Goal: Task Accomplishment & Management: Use online tool/utility

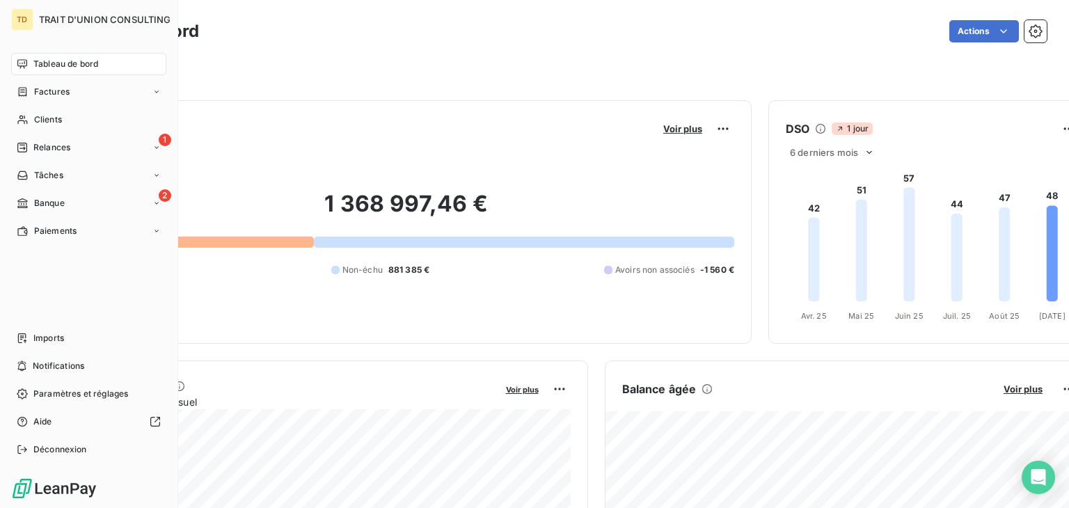
click at [33, 68] on span "Tableau de bord" at bounding box center [65, 64] width 65 height 13
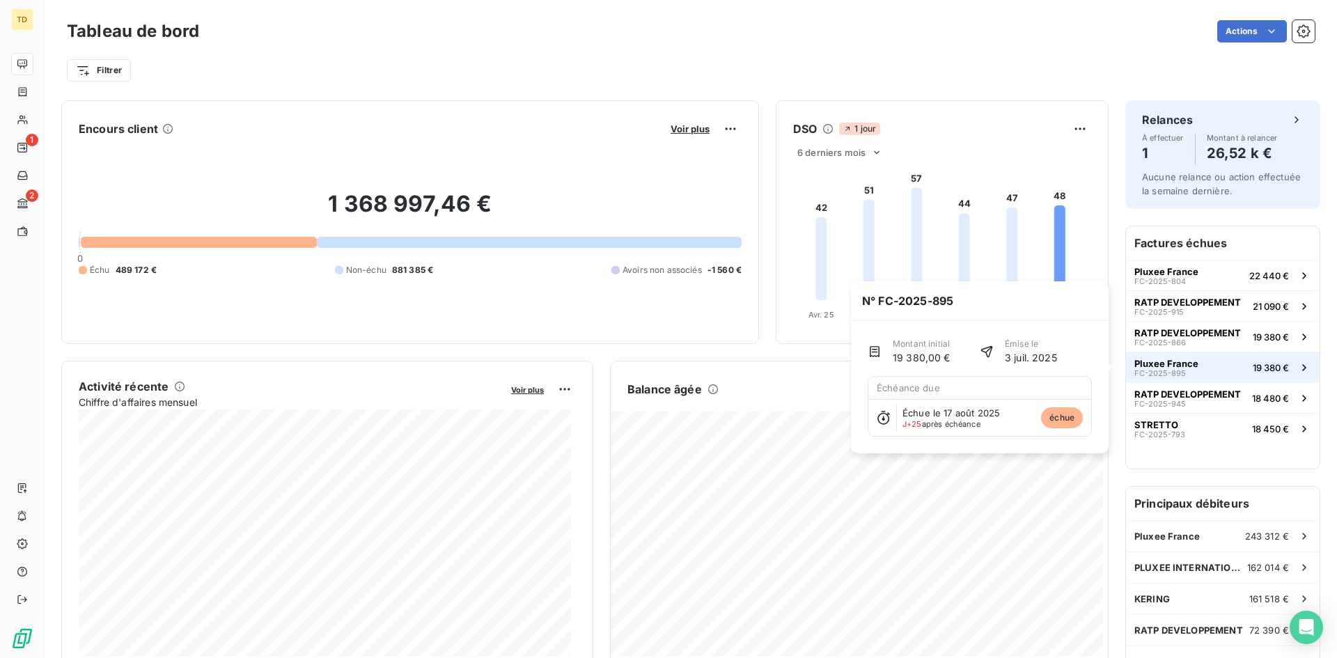
click at [1069, 361] on span "Pluxee France" at bounding box center [1166, 363] width 64 height 11
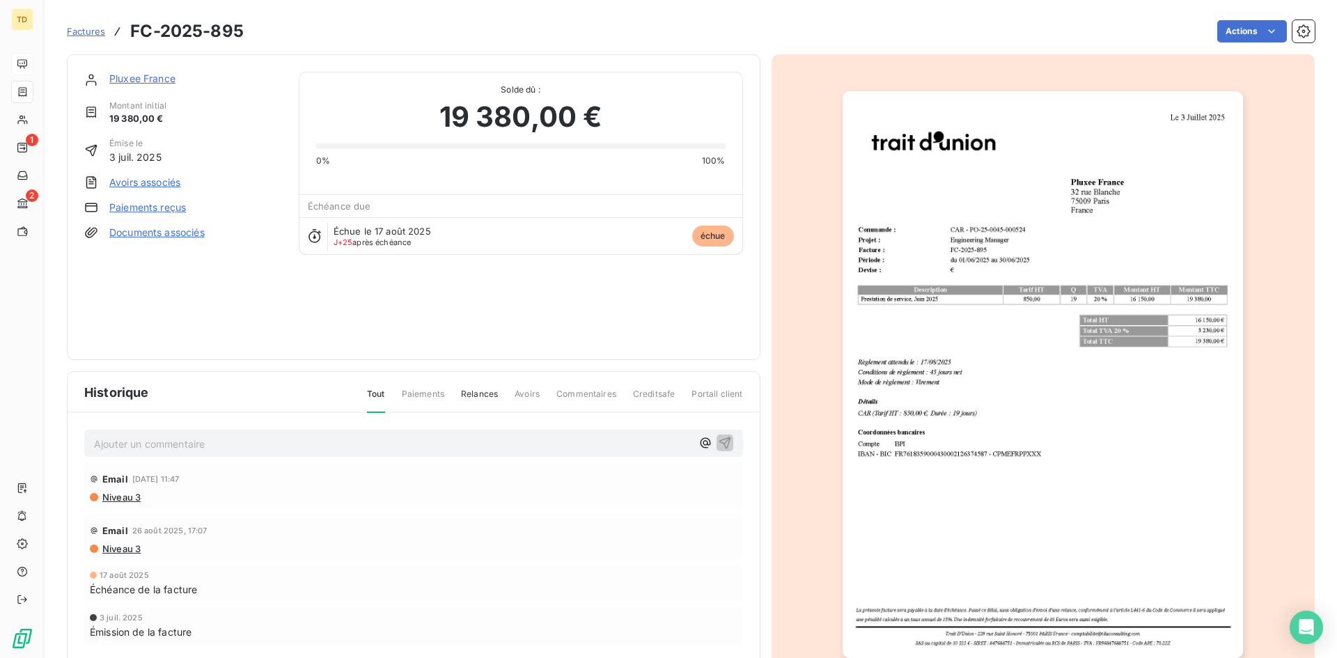
click at [415, 395] on span "Paiements" at bounding box center [423, 400] width 42 height 24
click at [471, 395] on span "Relances" at bounding box center [479, 400] width 37 height 24
click at [375, 391] on span "Tout" at bounding box center [376, 400] width 18 height 24
click at [136, 78] on link "Pluxee France" at bounding box center [142, 78] width 66 height 12
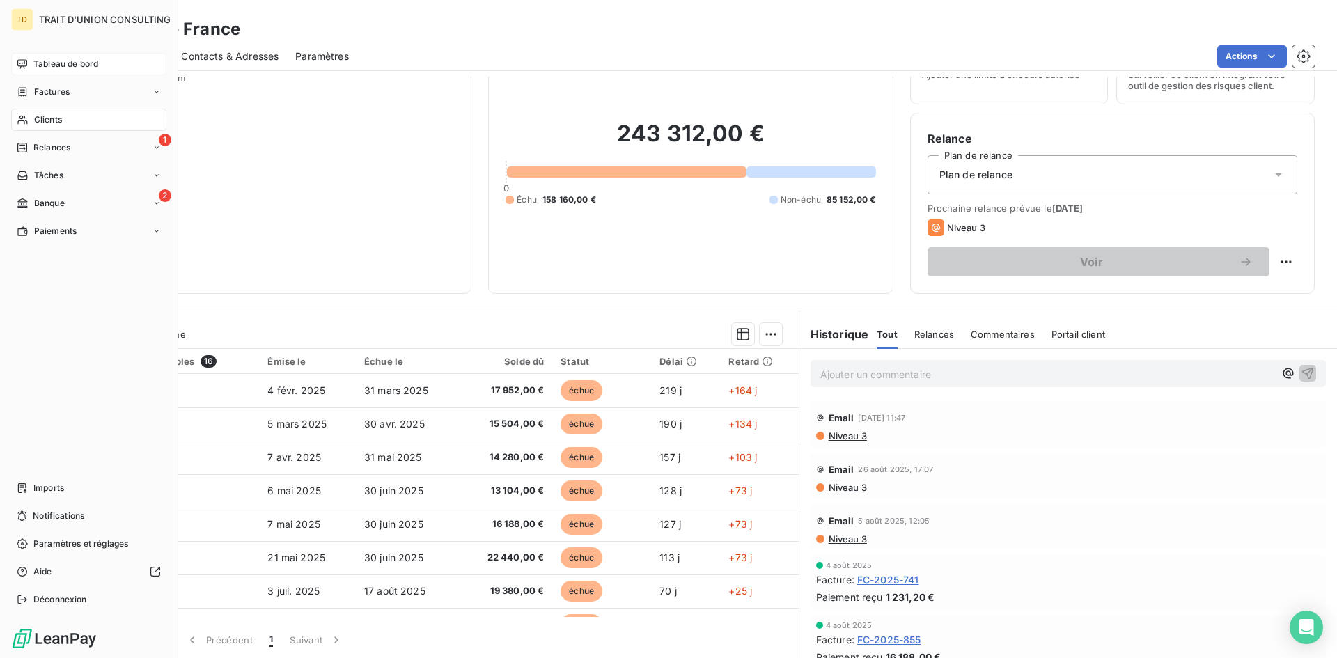
click at [72, 60] on span "Tableau de bord" at bounding box center [65, 64] width 65 height 13
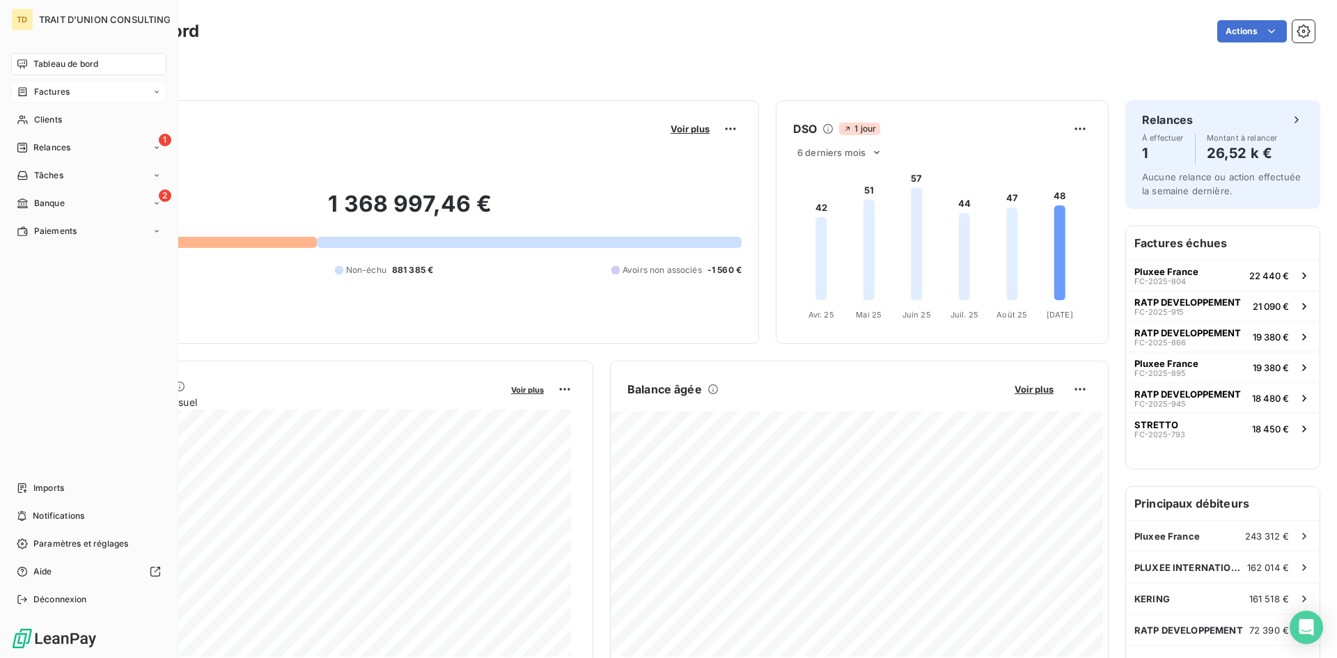
click at [48, 97] on span "Factures" at bounding box center [52, 92] width 36 height 13
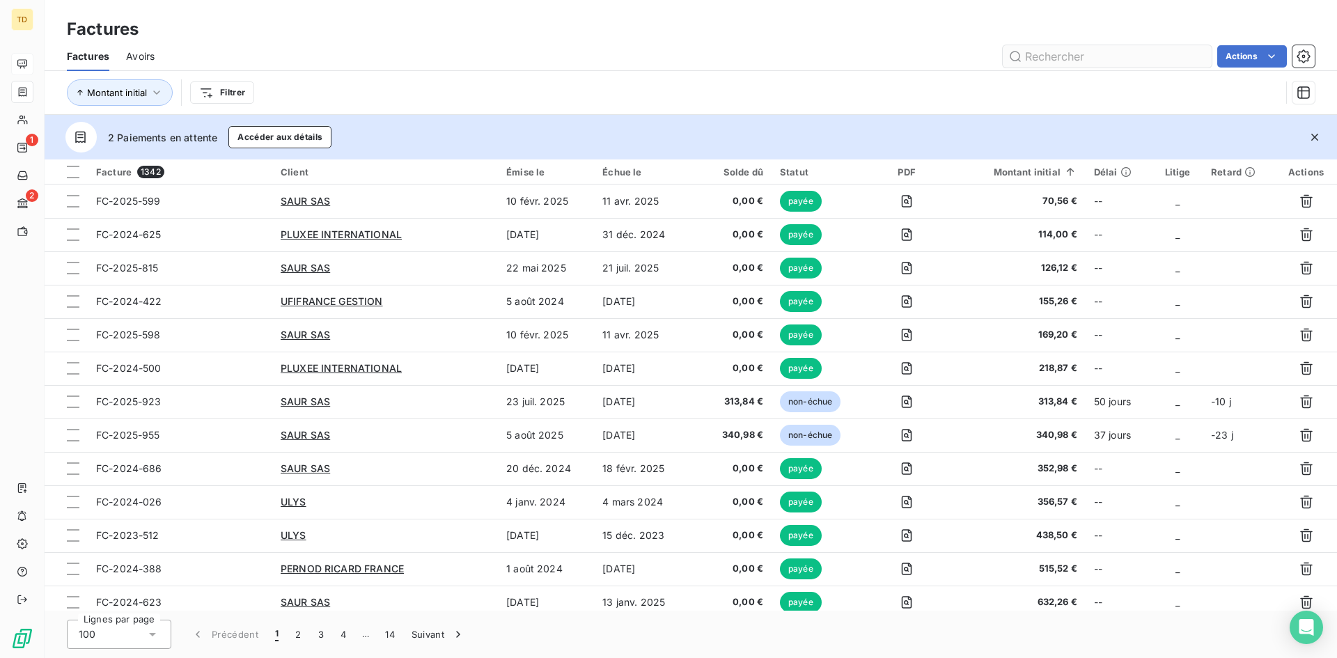
click at [1069, 60] on input "text" at bounding box center [1107, 56] width 209 height 22
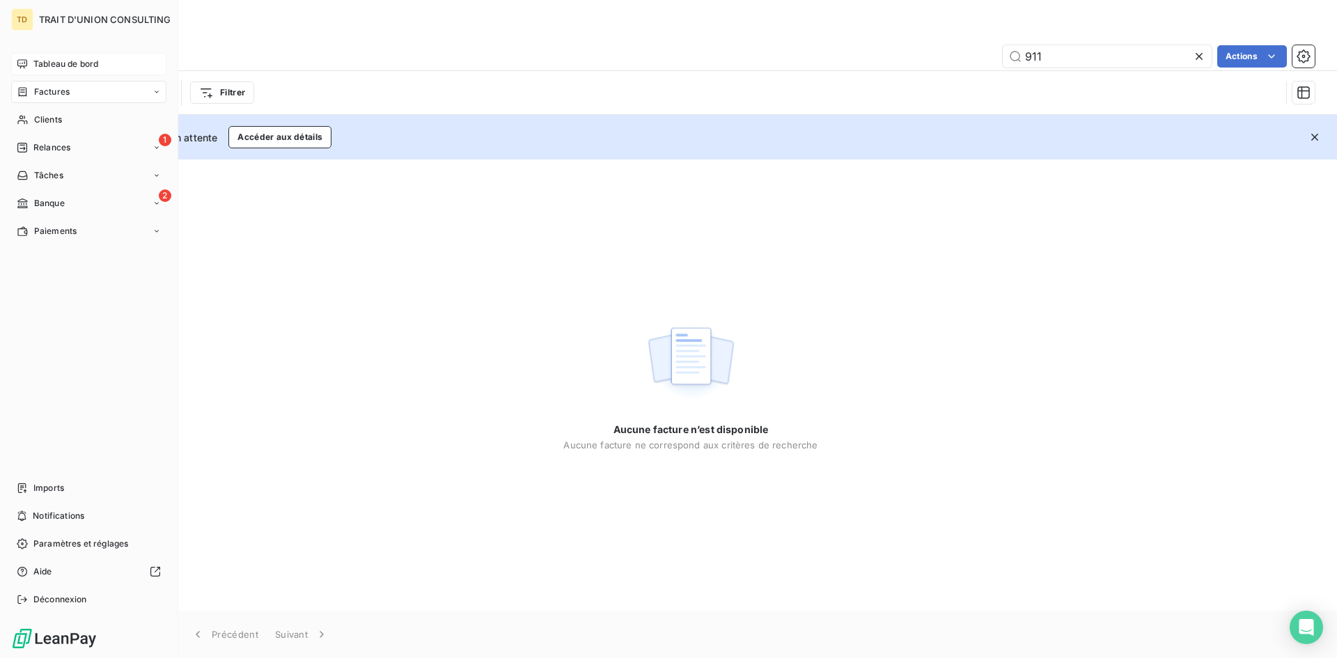
type input "911"
click at [63, 58] on span "Tableau de bord" at bounding box center [65, 64] width 65 height 13
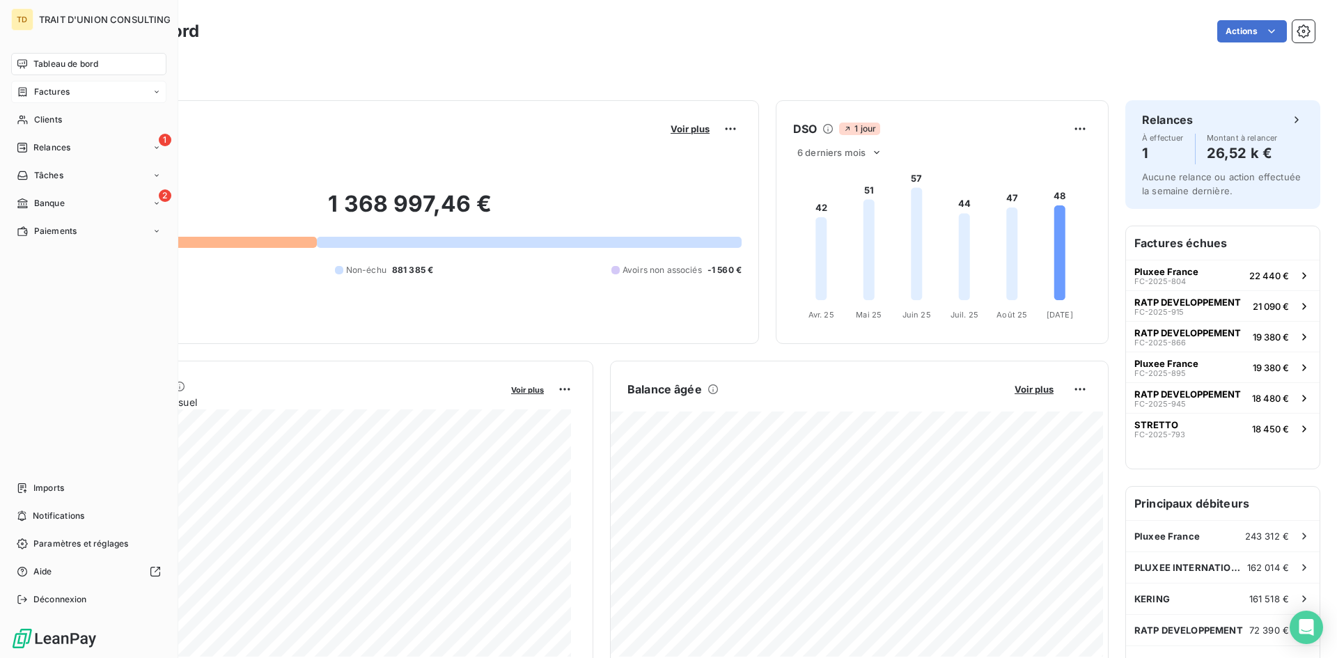
click at [68, 95] on span "Factures" at bounding box center [52, 92] width 36 height 13
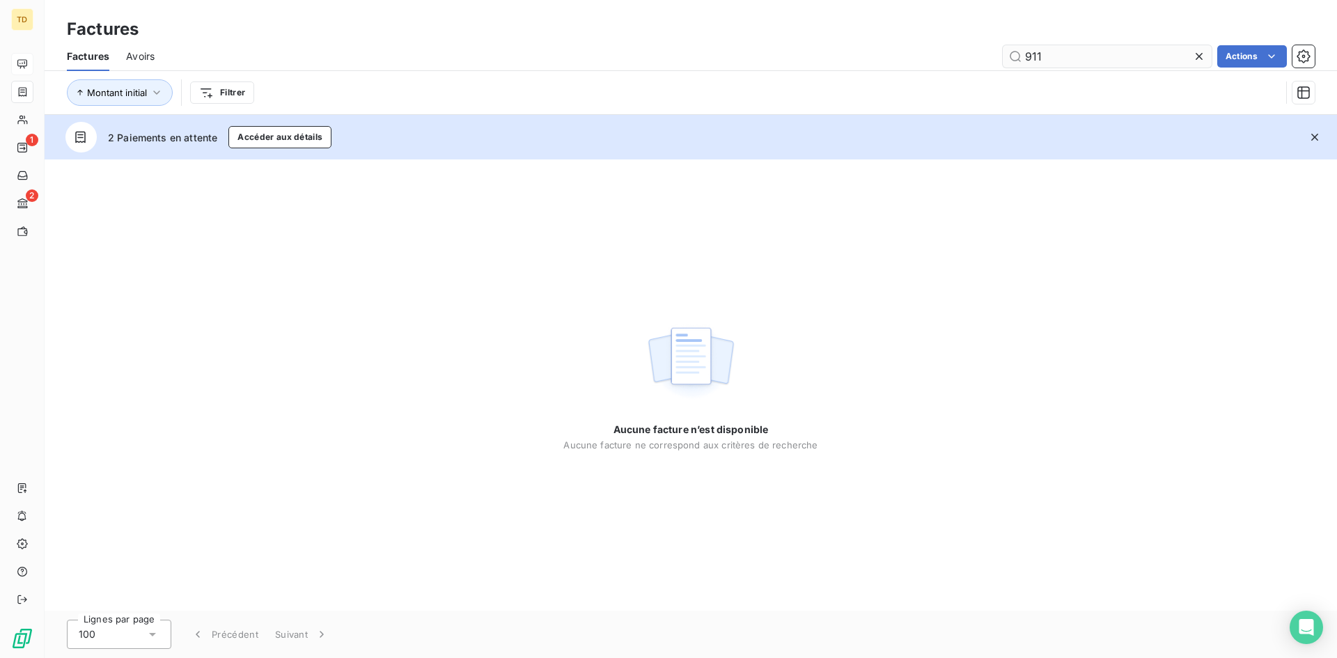
click at [1066, 47] on input "911" at bounding box center [1107, 56] width 209 height 22
click at [1021, 55] on input "911" at bounding box center [1107, 56] width 209 height 22
click at [1069, 50] on input "FC-2025-911" at bounding box center [1107, 56] width 209 height 22
click at [1069, 48] on input "FC-2025-911" at bounding box center [1107, 56] width 209 height 22
type input "FC-2025-911"
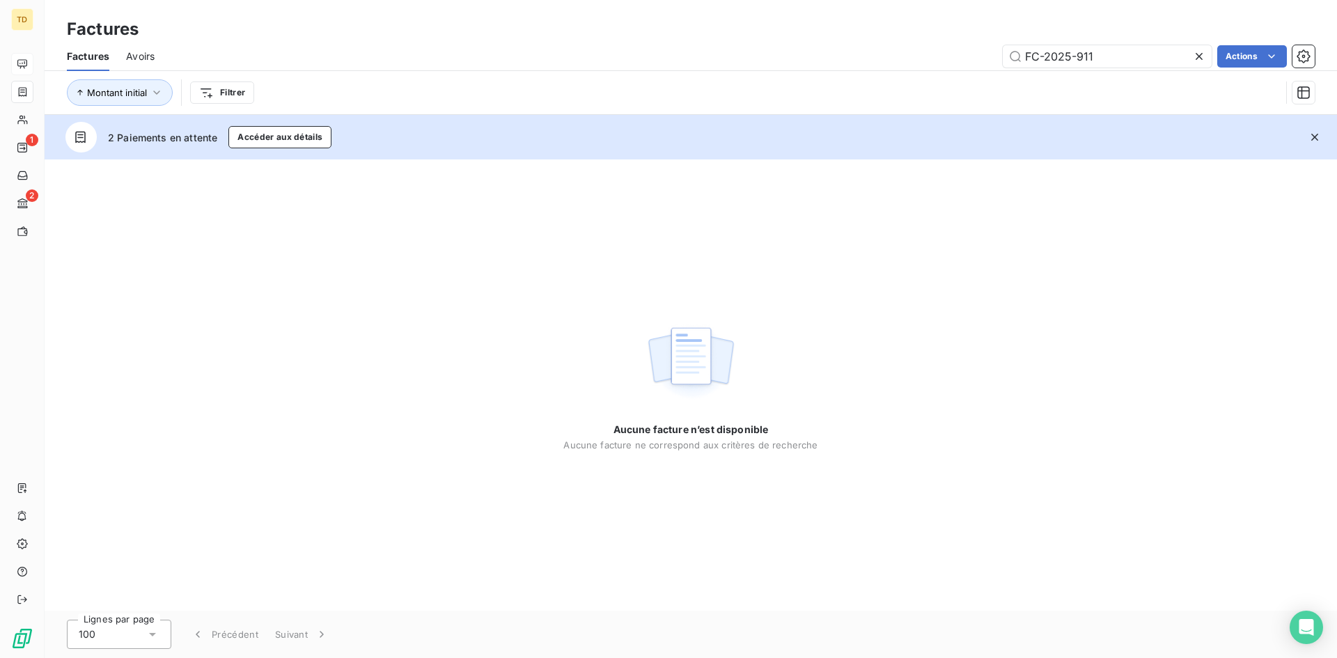
click at [806, 46] on div "FC-2025-911 Actions" at bounding box center [742, 56] width 1143 height 22
click at [149, 63] on div "Avoirs" at bounding box center [140, 56] width 29 height 29
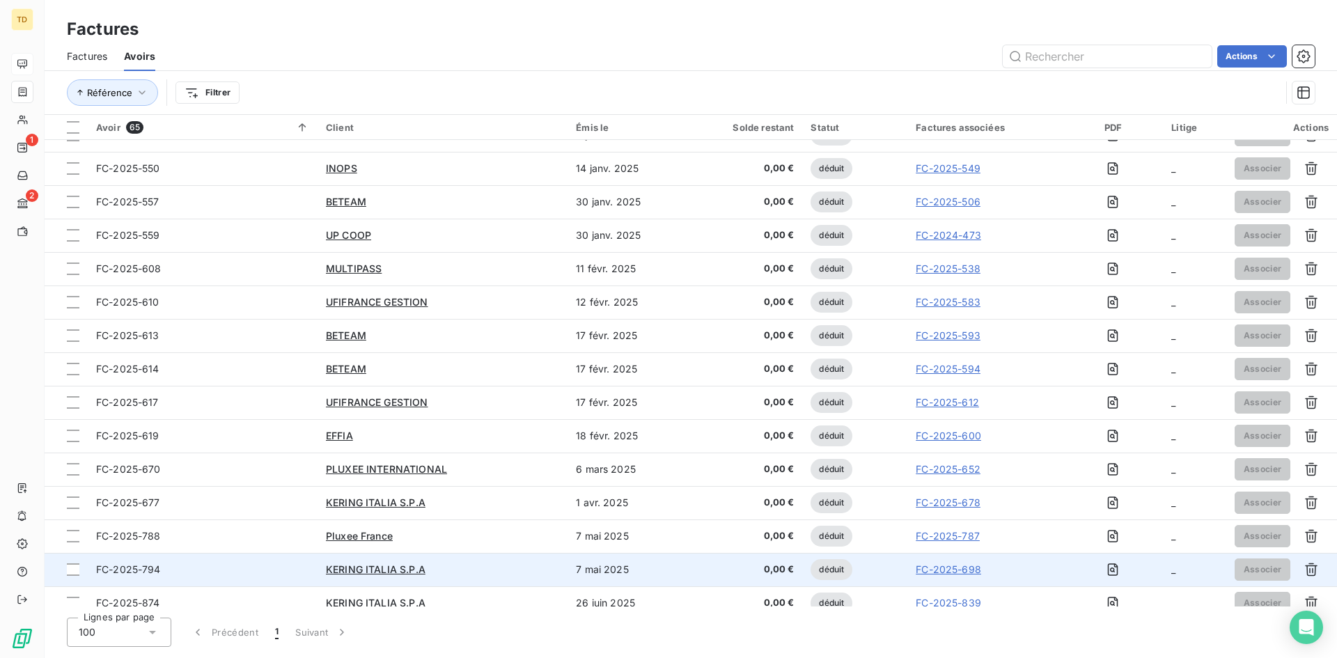
scroll to position [1706, 0]
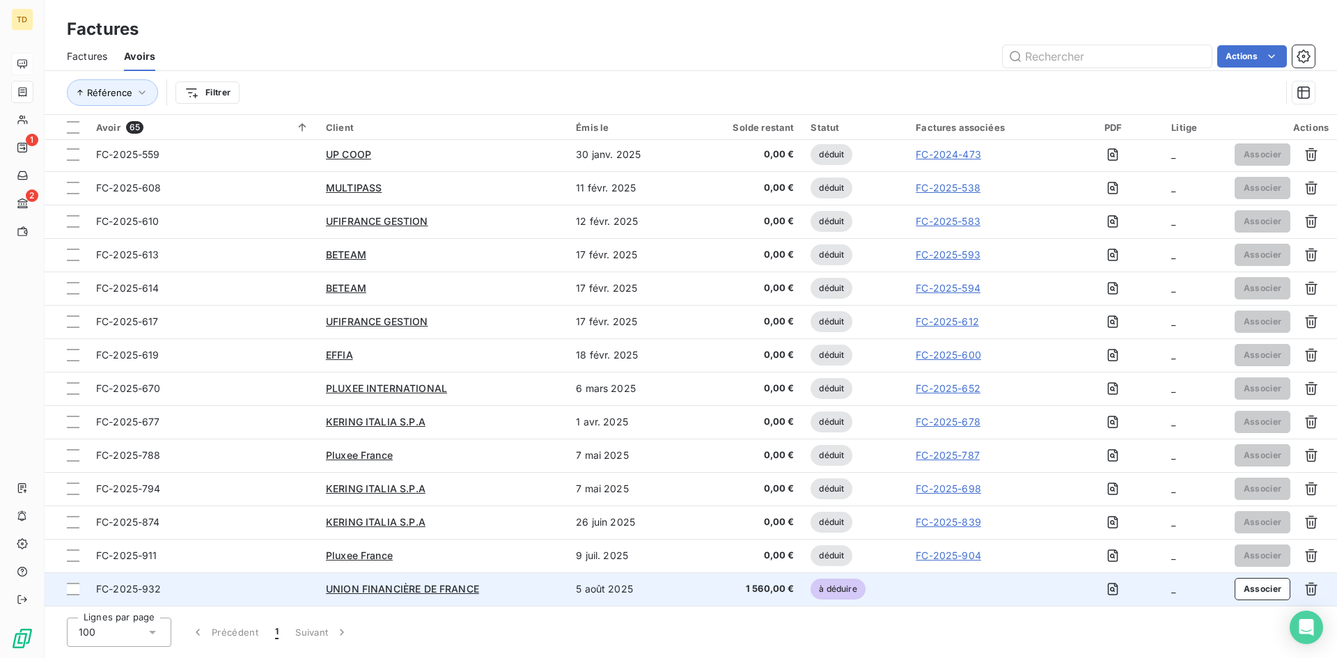
click at [529, 508] on div "UNION FINANCIÈRE DE FRANCE" at bounding box center [442, 589] width 233 height 14
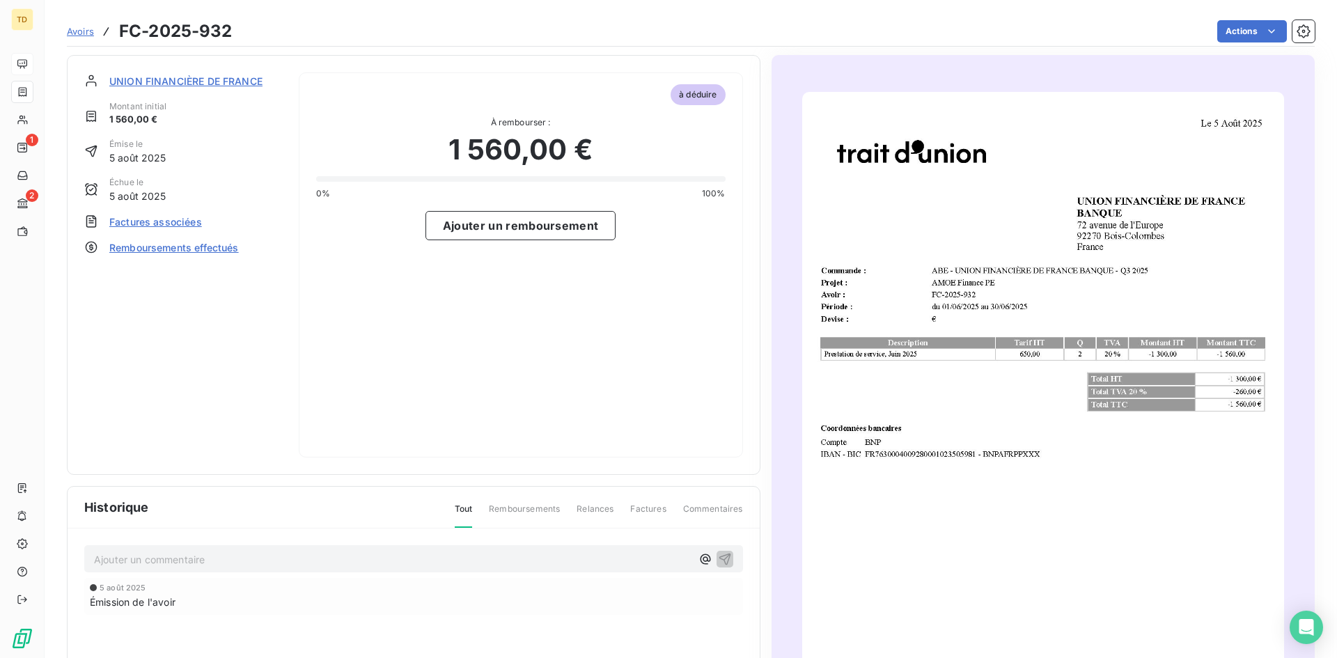
scroll to position [2, 0]
click at [95, 31] on div "Avoirs FC-2025-932" at bounding box center [150, 31] width 166 height 25
click at [77, 32] on span "Avoirs" at bounding box center [80, 31] width 27 height 11
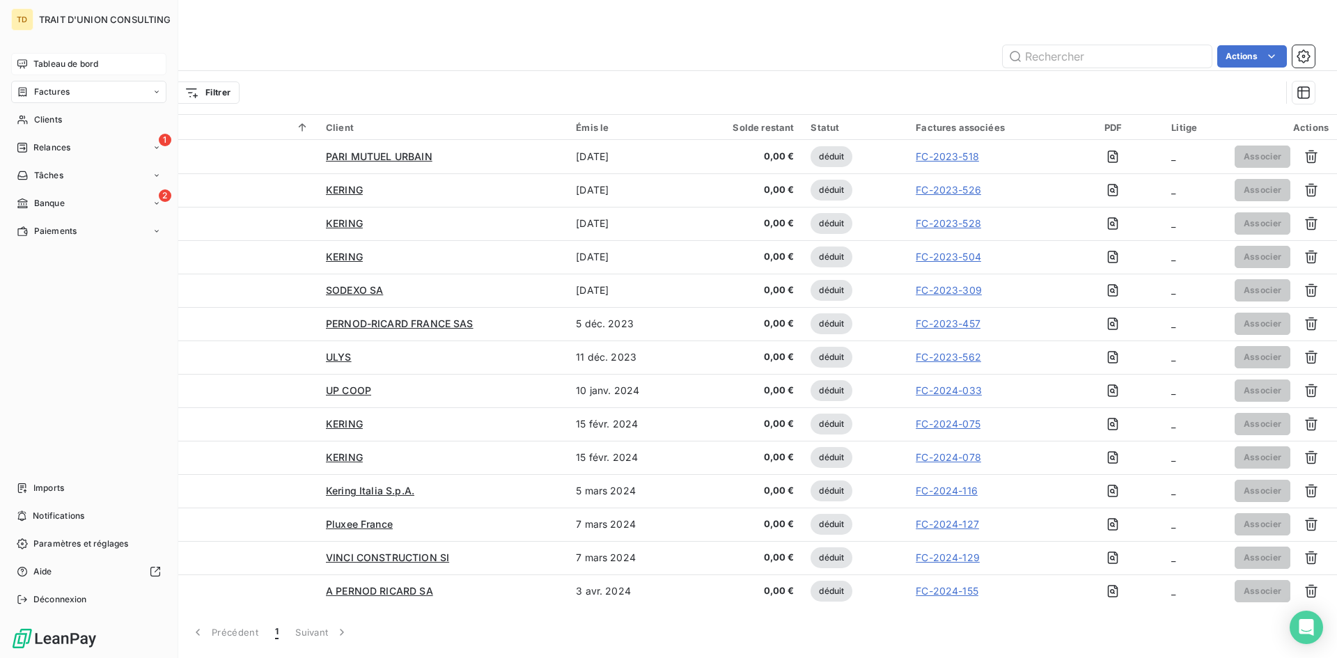
click at [39, 56] on div "Tableau de bord" at bounding box center [88, 64] width 155 height 22
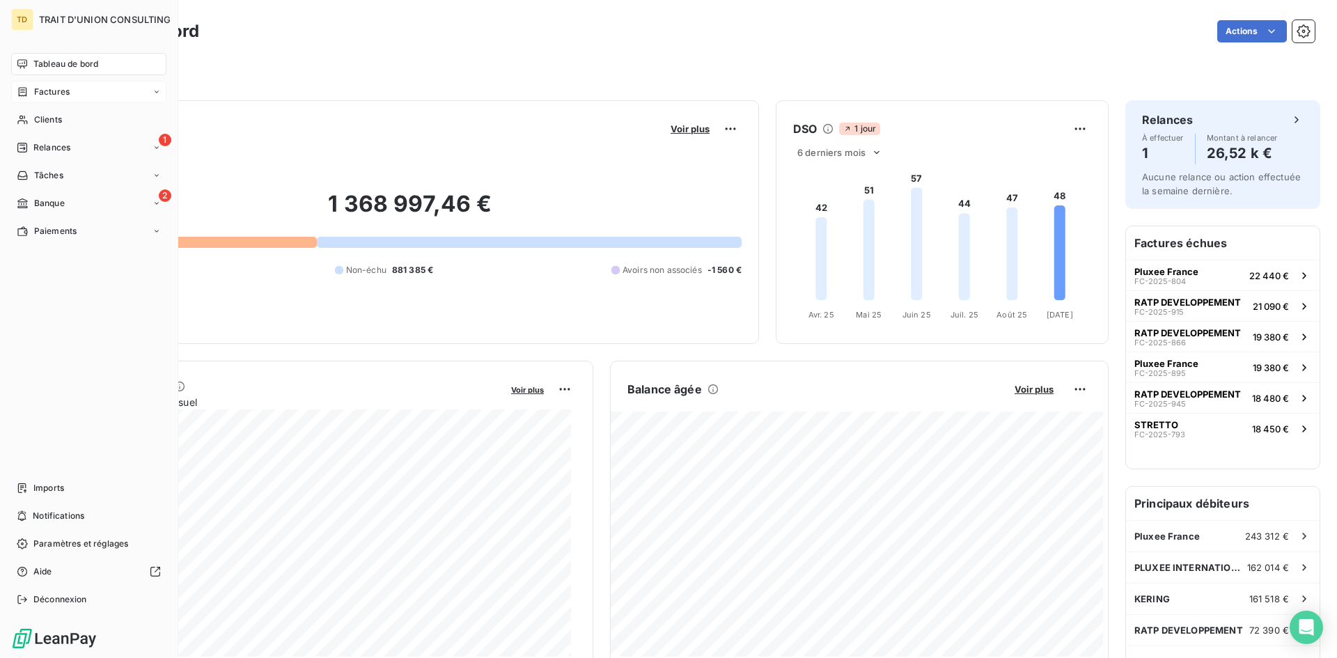
click at [52, 66] on span "Tableau de bord" at bounding box center [65, 64] width 65 height 13
click at [32, 93] on div "Factures" at bounding box center [43, 92] width 53 height 13
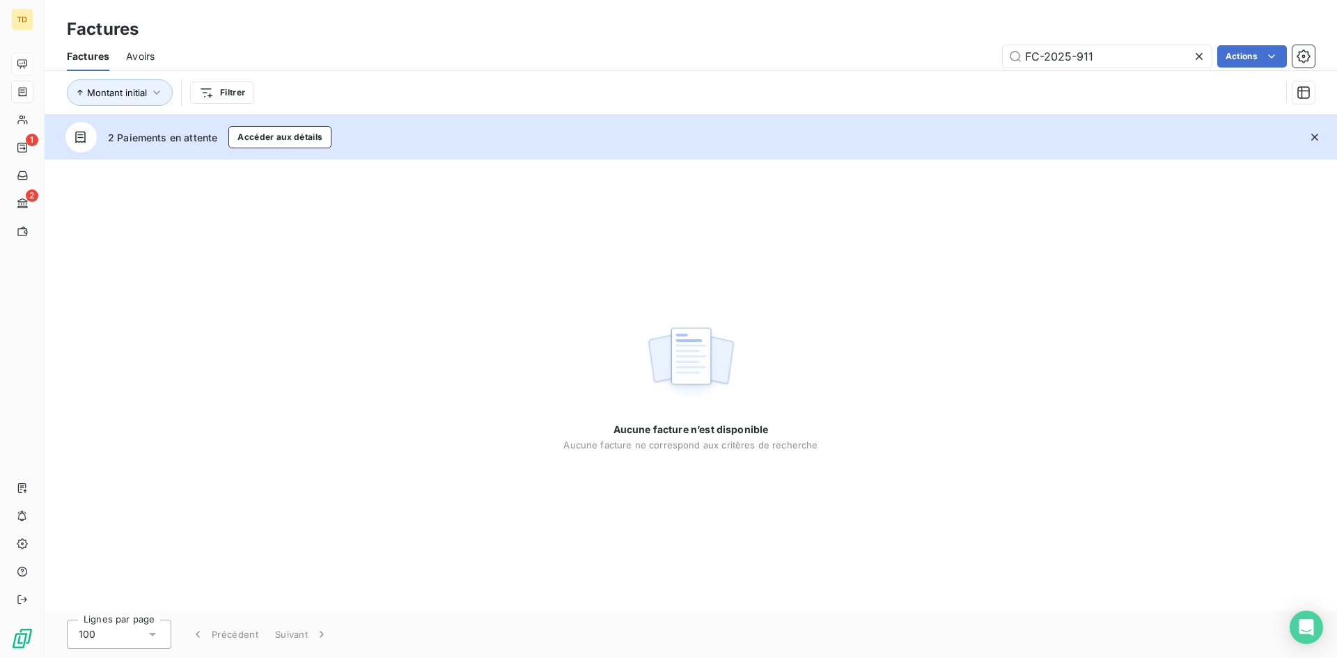
drag, startPoint x: 1128, startPoint y: 60, endPoint x: 979, endPoint y: 47, distance: 149.5
click at [979, 47] on div "FC-2025-911 Actions" at bounding box center [742, 56] width 1143 height 22
click at [1069, 65] on input "FC-2025-911" at bounding box center [1107, 56] width 209 height 22
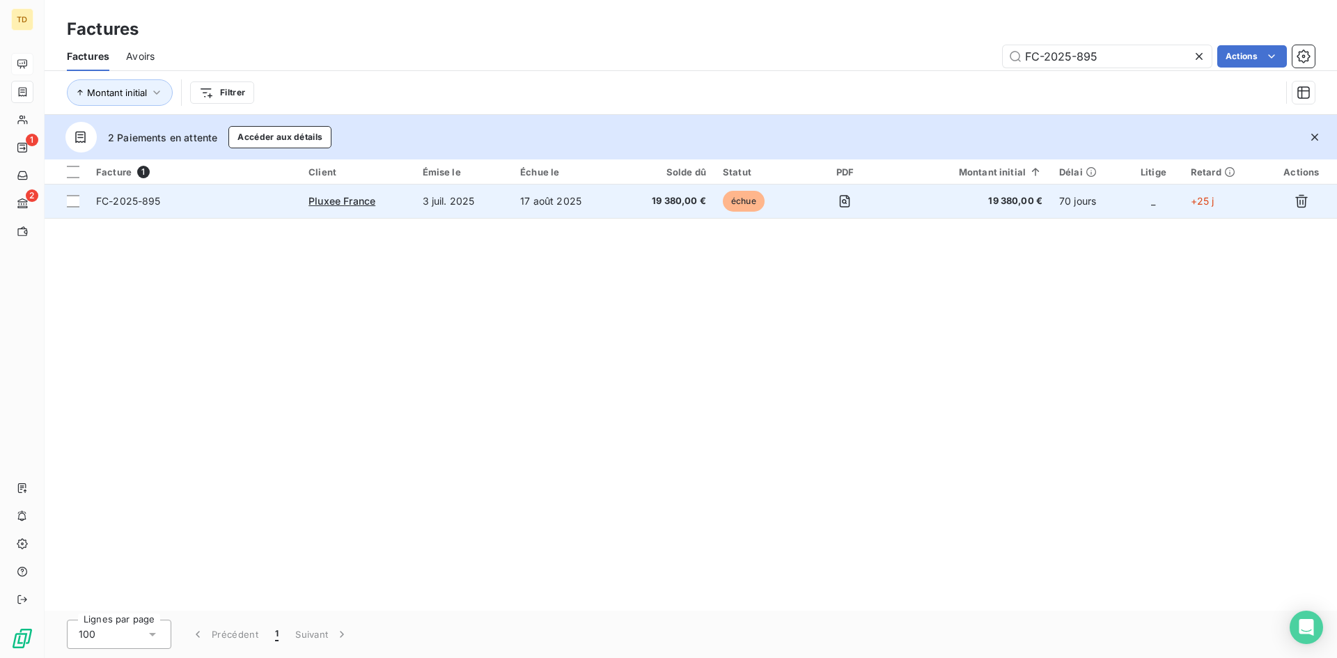
type input "FC-2025-895"
click at [618, 203] on td "17 août 2025" at bounding box center [565, 200] width 106 height 33
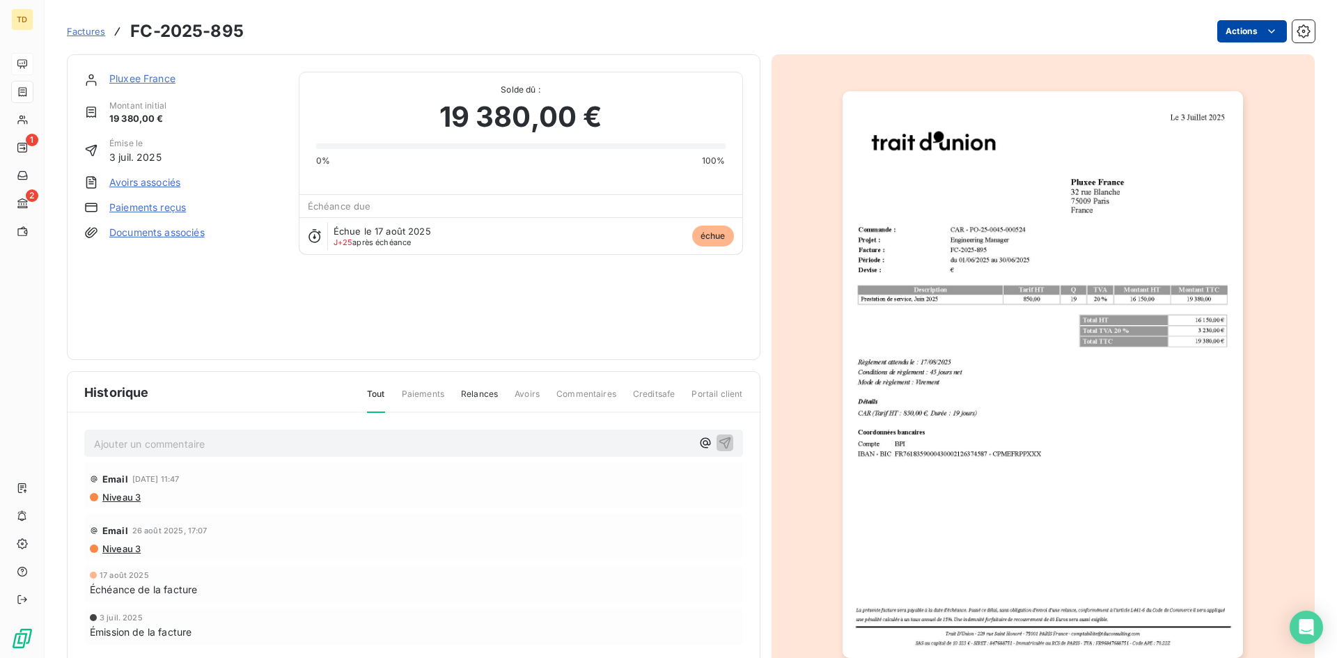
click at [1069, 30] on html "TD 1 2 Factures FC-2025-895 Actions Pluxee [GEOGRAPHIC_DATA] Montant initial 19…" at bounding box center [668, 329] width 1337 height 658
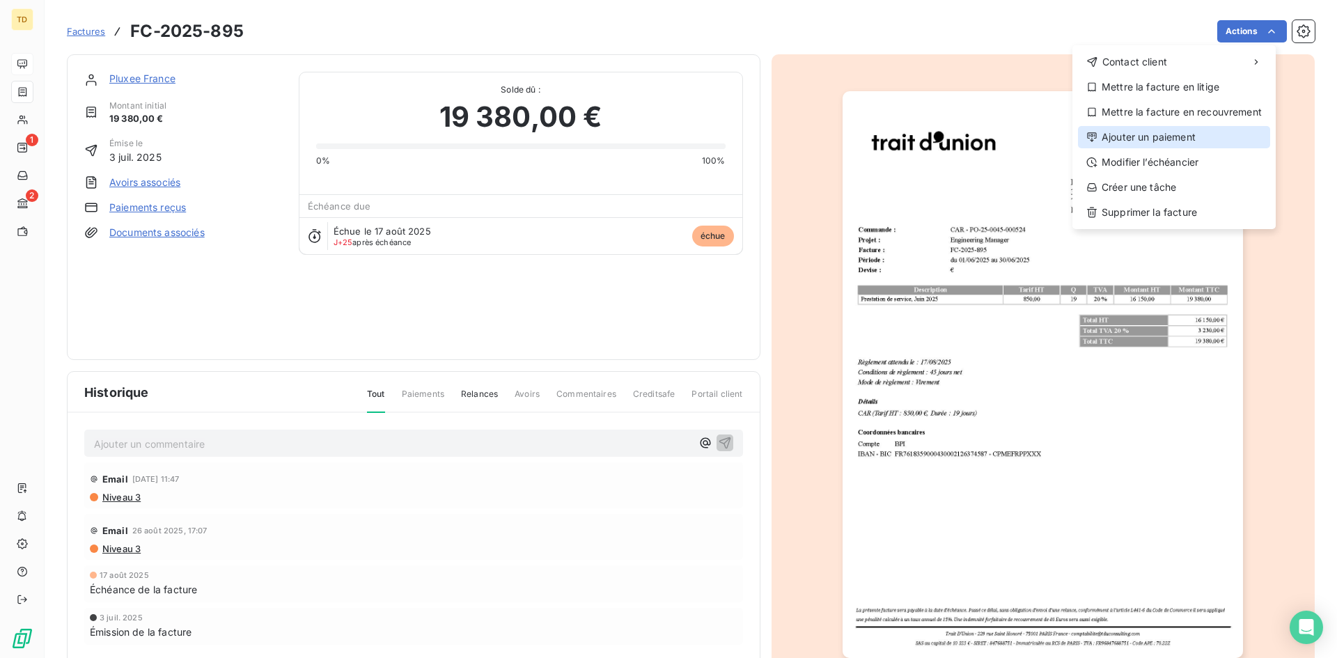
click at [1069, 127] on div "Ajouter un paiement" at bounding box center [1174, 137] width 192 height 22
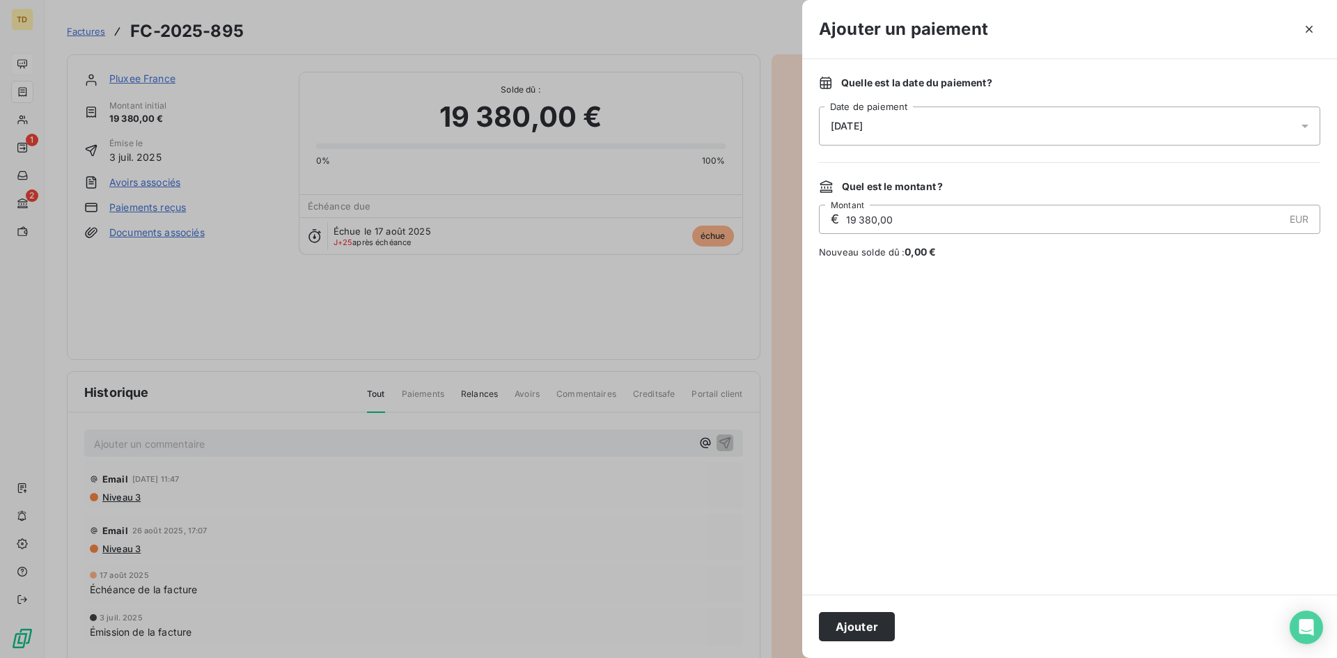
click at [944, 120] on div "[DATE]" at bounding box center [1069, 126] width 501 height 39
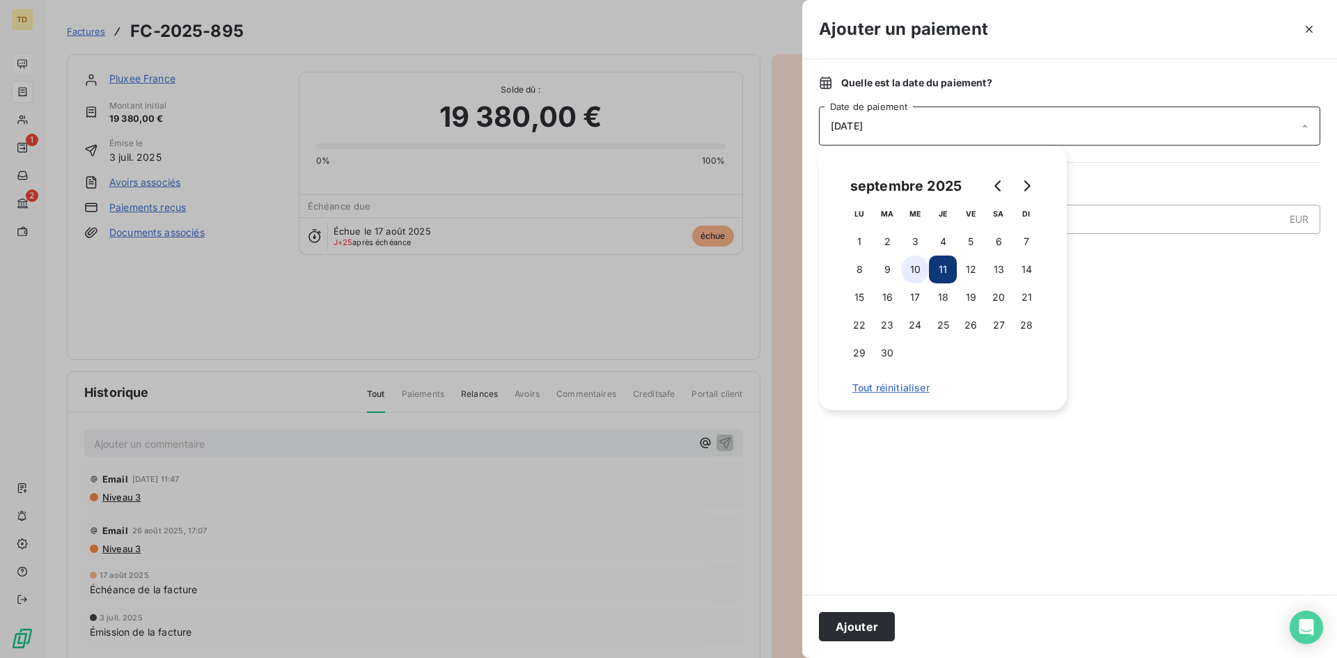
click at [915, 262] on button "10" at bounding box center [915, 269] width 28 height 28
click at [879, 508] on button "Ajouter" at bounding box center [857, 626] width 76 height 29
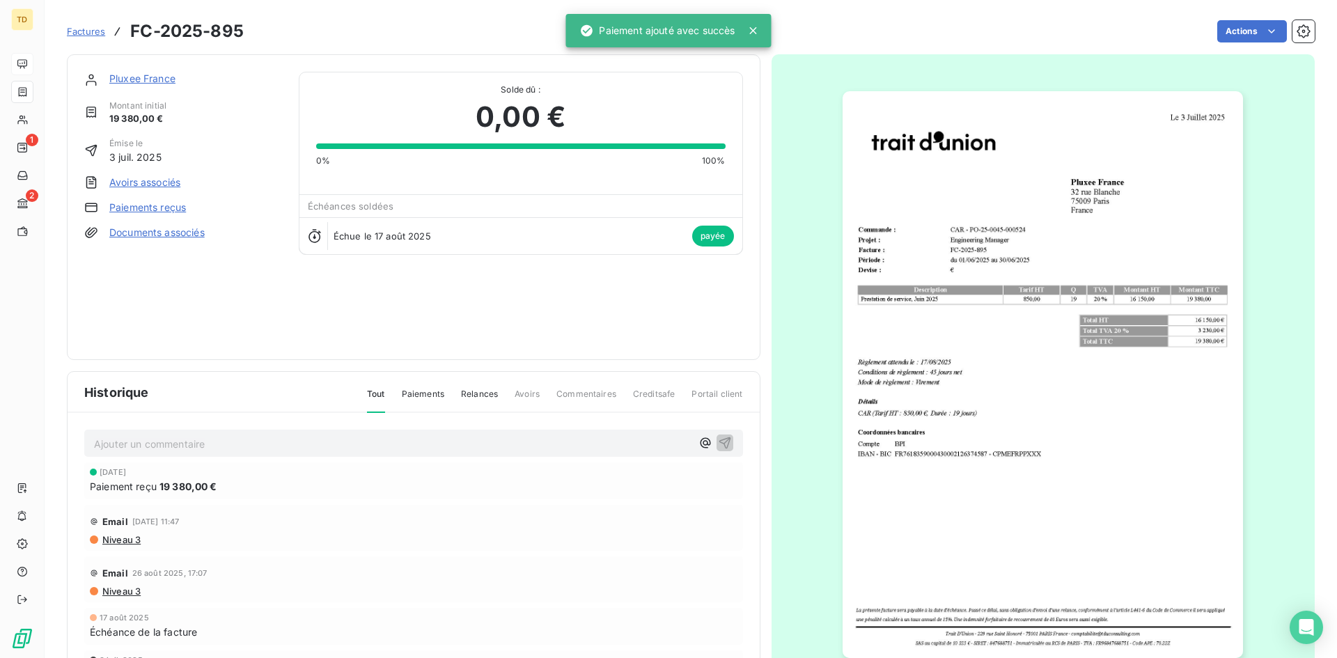
click at [77, 30] on span "Factures" at bounding box center [86, 31] width 38 height 11
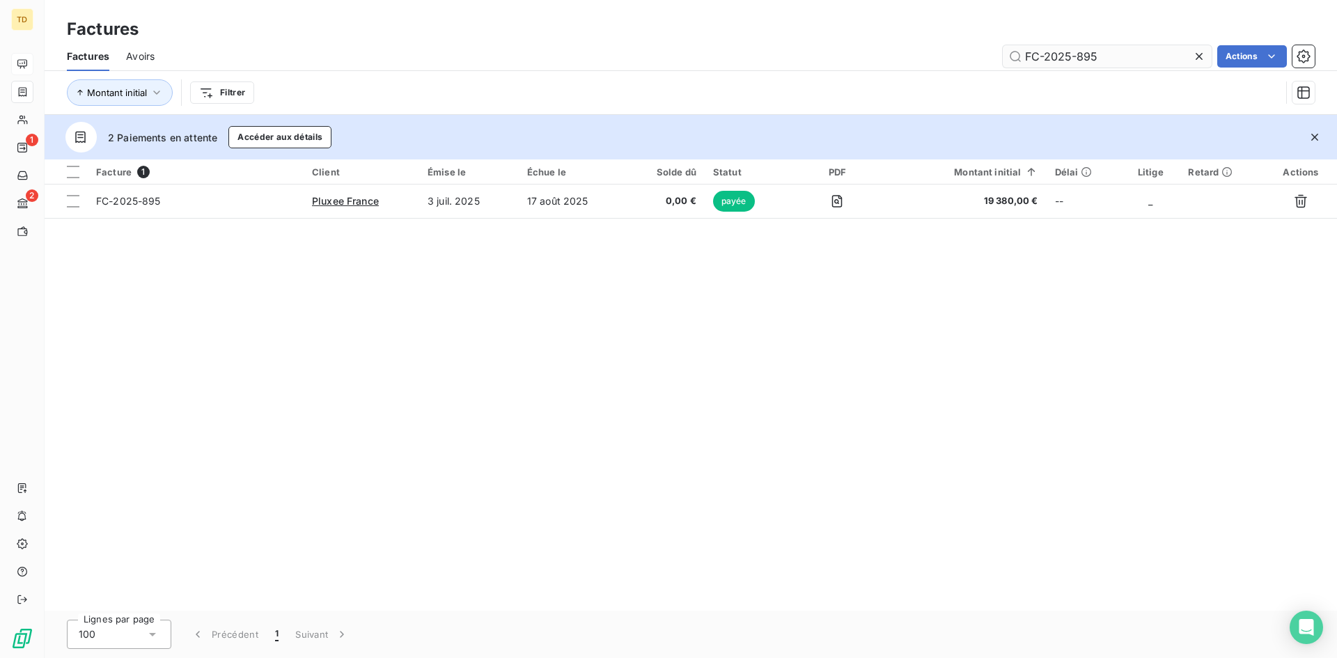
drag, startPoint x: 1106, startPoint y: 63, endPoint x: 1076, endPoint y: 63, distance: 30.6
click at [1069, 63] on input "FC-2025-895" at bounding box center [1107, 56] width 209 height 22
click at [1069, 60] on input "FC-2025-904" at bounding box center [1107, 56] width 209 height 22
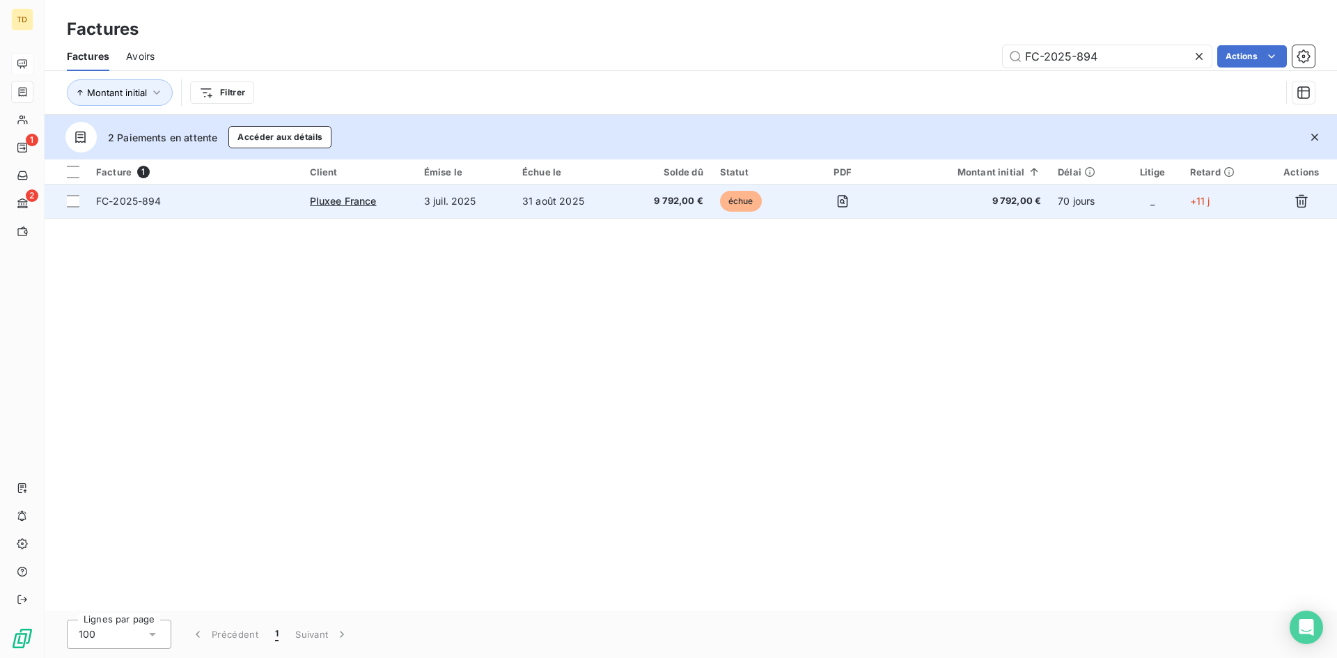
type input "FC-2025-894"
click at [618, 191] on td "31 août 2025" at bounding box center [567, 200] width 107 height 33
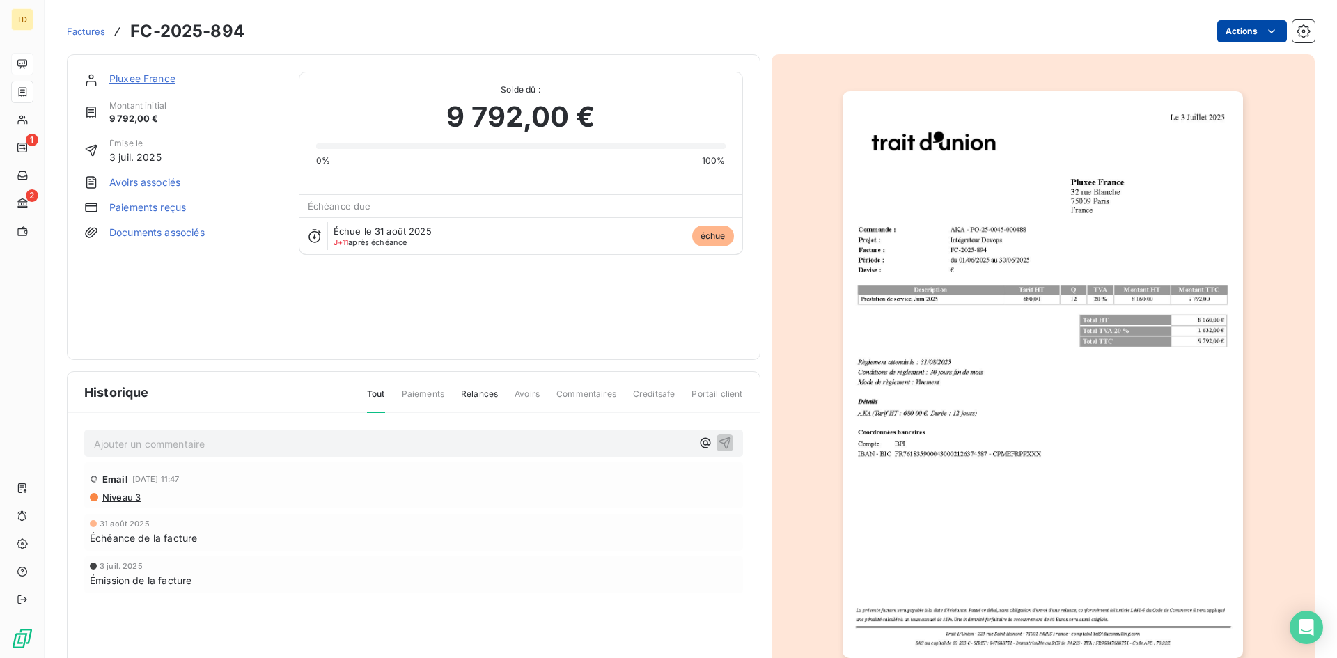
click at [1069, 30] on html "TD 1 2 Factures FC-2025-894 Actions Pluxee [GEOGRAPHIC_DATA] Montant initial 9 …" at bounding box center [668, 329] width 1337 height 658
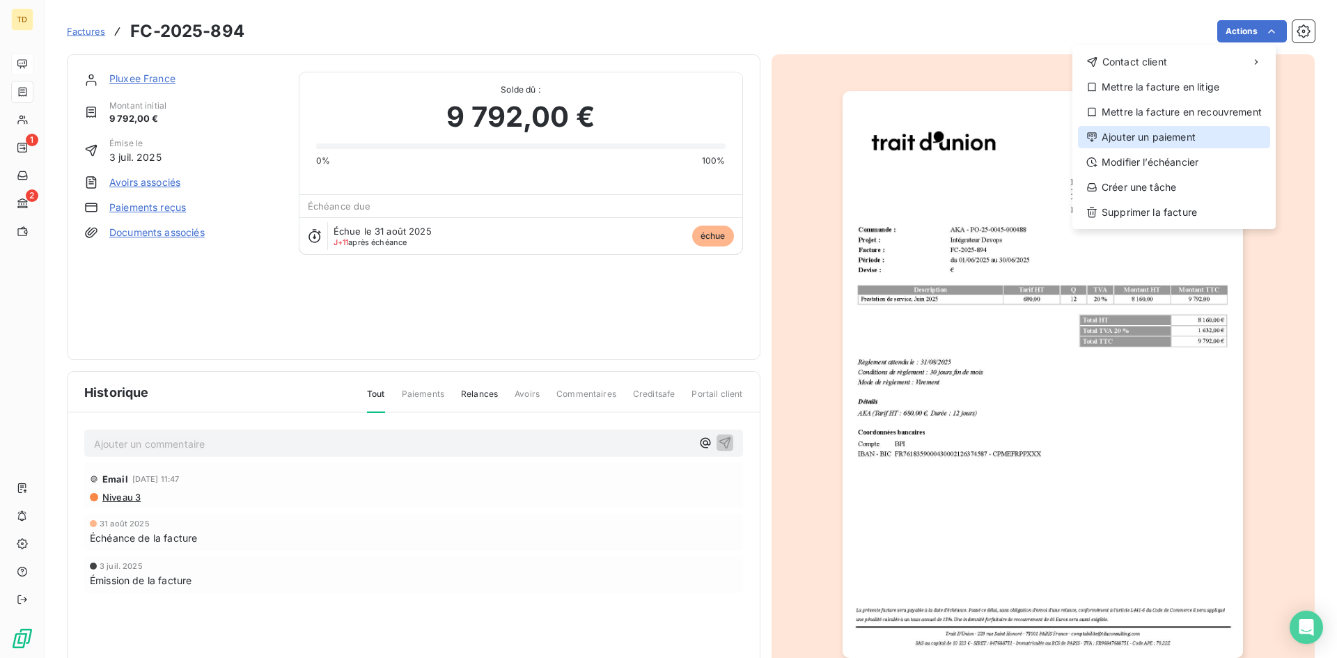
click at [1069, 128] on div "Ajouter un paiement" at bounding box center [1174, 137] width 192 height 22
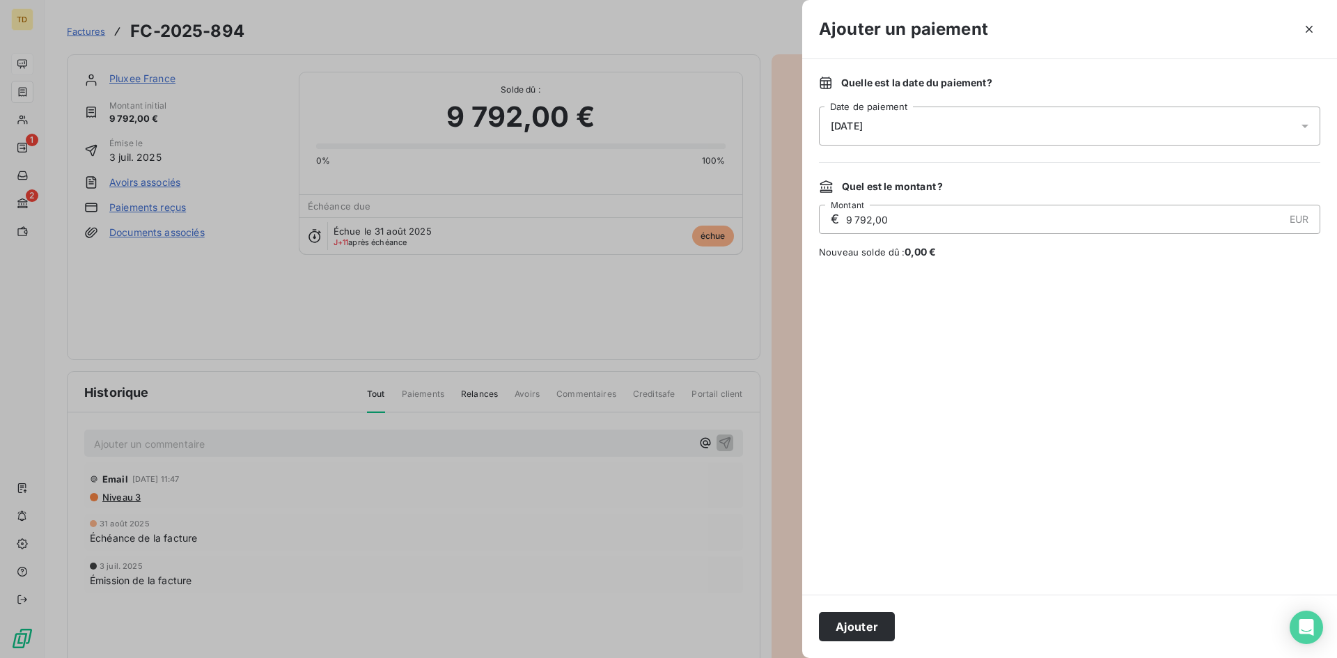
click at [966, 115] on div "[DATE]" at bounding box center [1069, 126] width 501 height 39
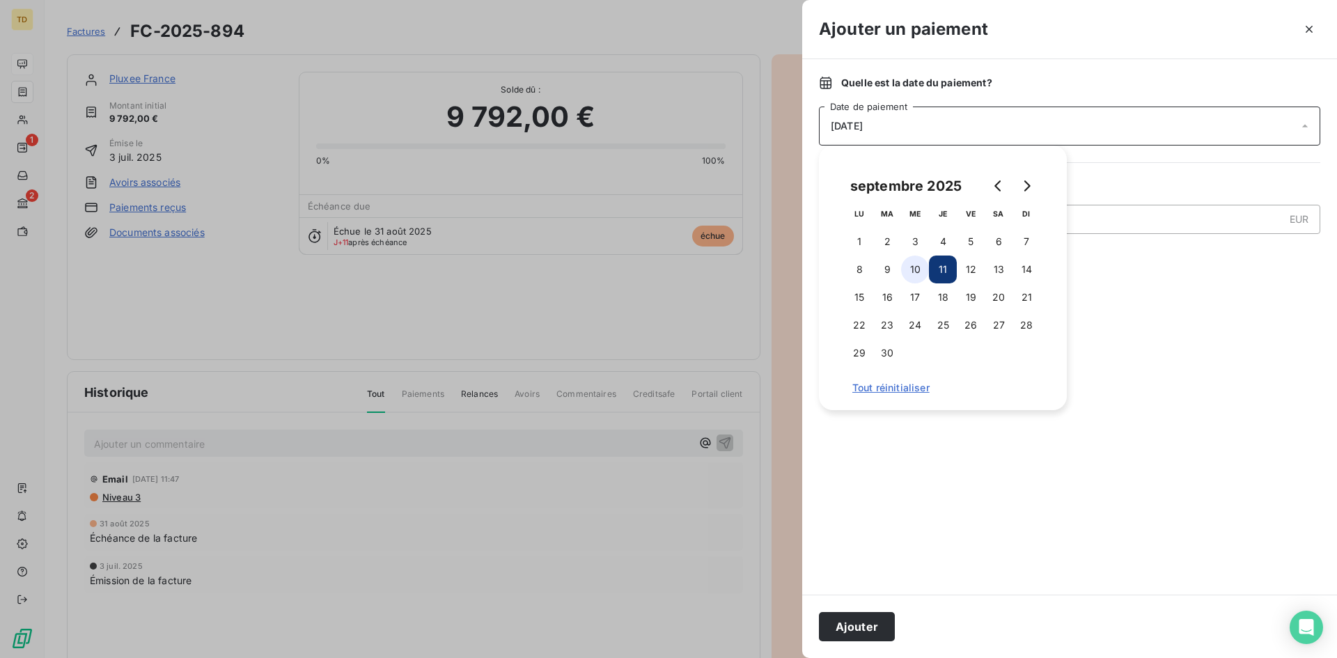
click at [912, 271] on button "10" at bounding box center [915, 269] width 28 height 28
click at [883, 508] on button "Ajouter" at bounding box center [857, 626] width 76 height 29
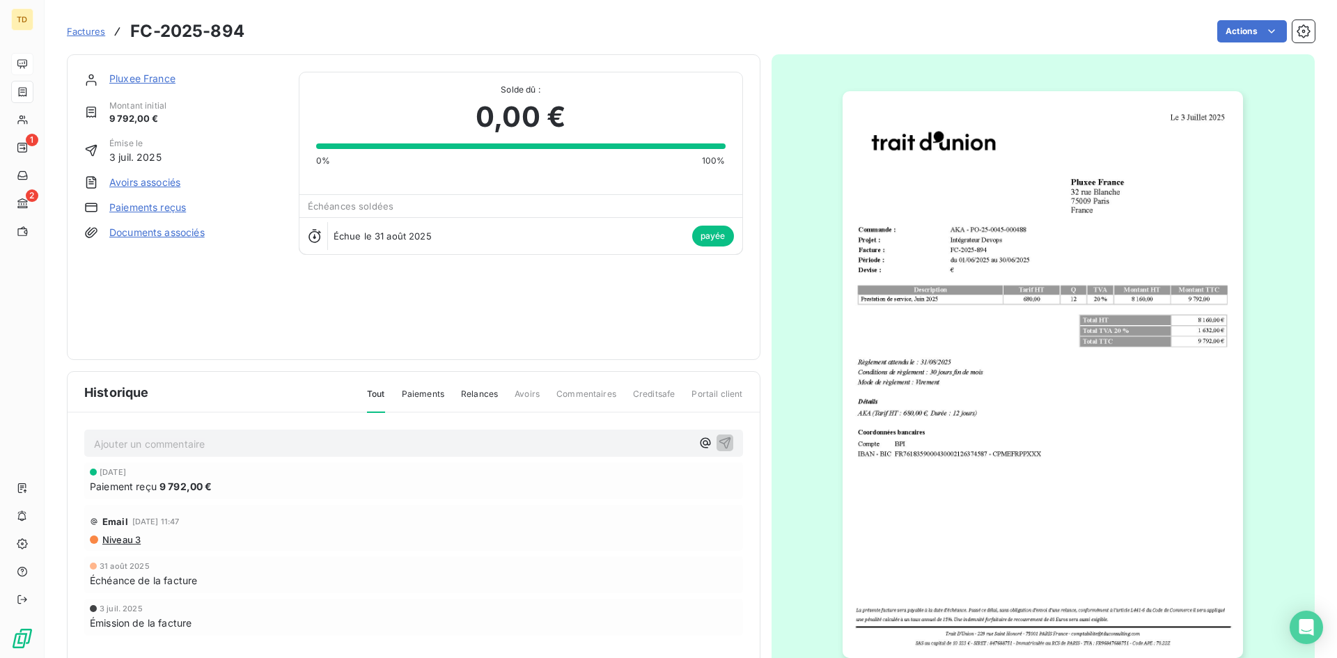
click at [78, 35] on span "Factures" at bounding box center [86, 31] width 38 height 11
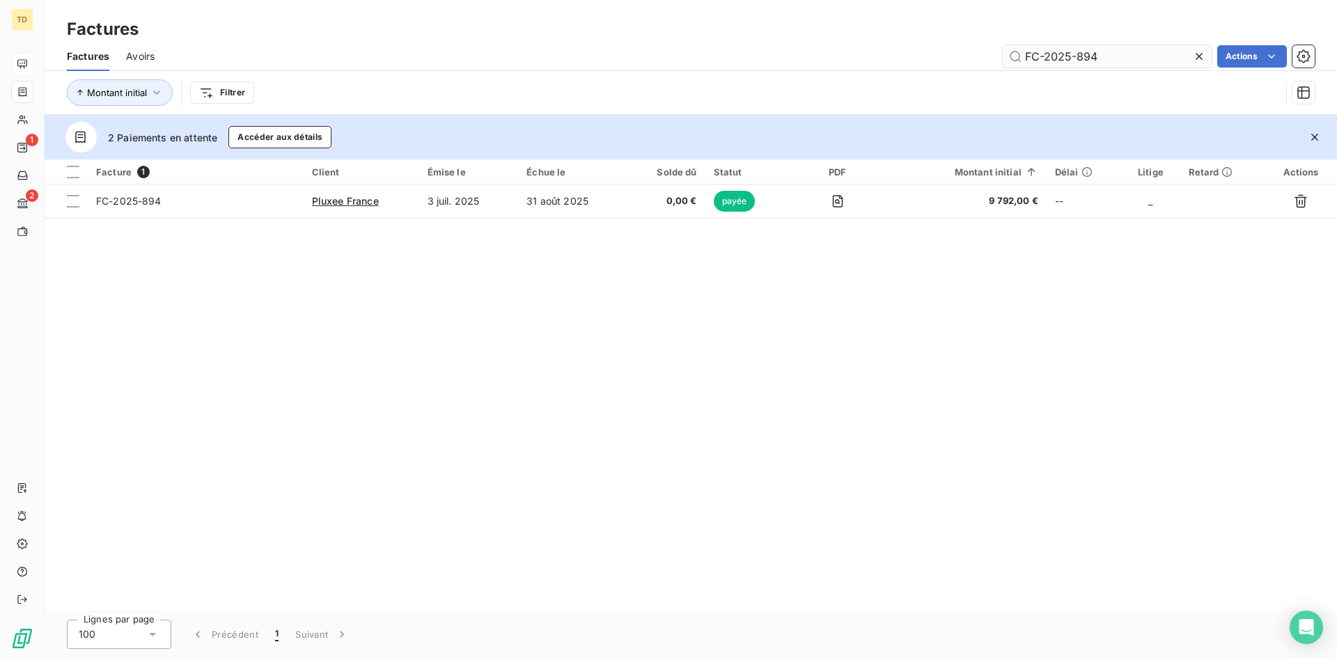
click at [1069, 56] on input "FC-2025-894" at bounding box center [1107, 56] width 209 height 22
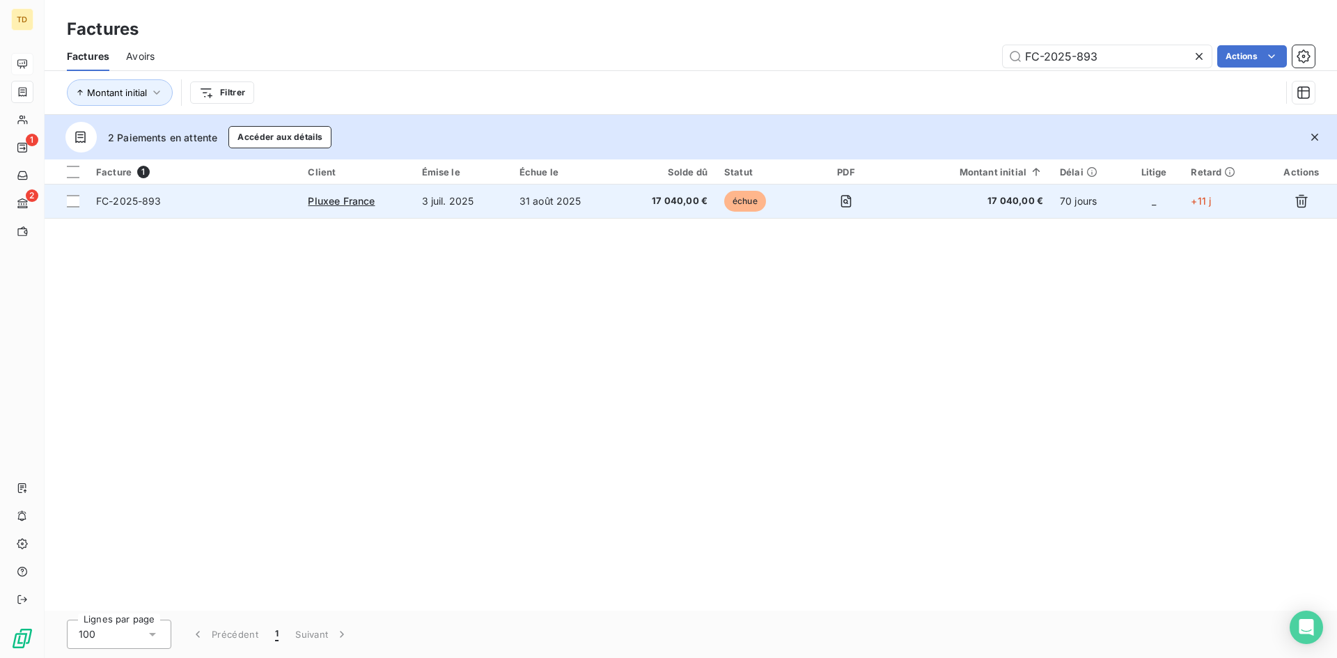
type input "FC-2025-893"
click at [621, 197] on td "17 040,00 €" at bounding box center [667, 200] width 98 height 33
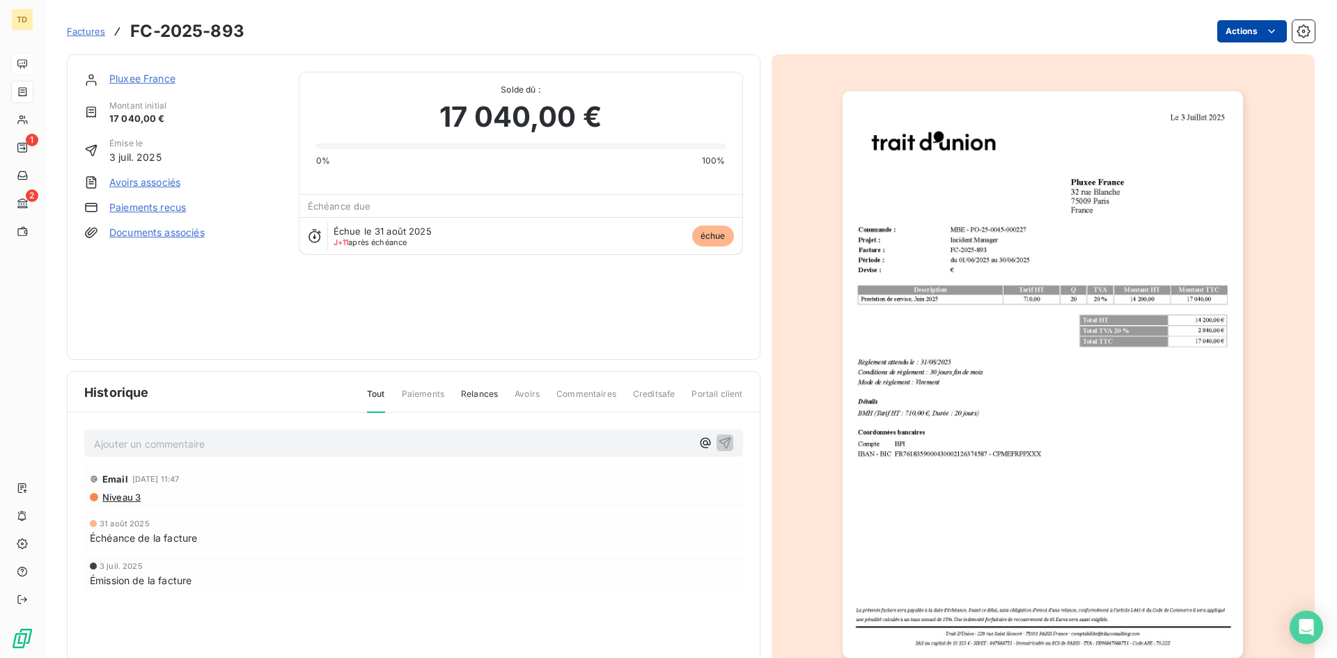
click at [1069, 20] on html "TD 1 2 Factures FC-2025-893 Actions Pluxee [GEOGRAPHIC_DATA] Montant initial 17…" at bounding box center [668, 329] width 1337 height 658
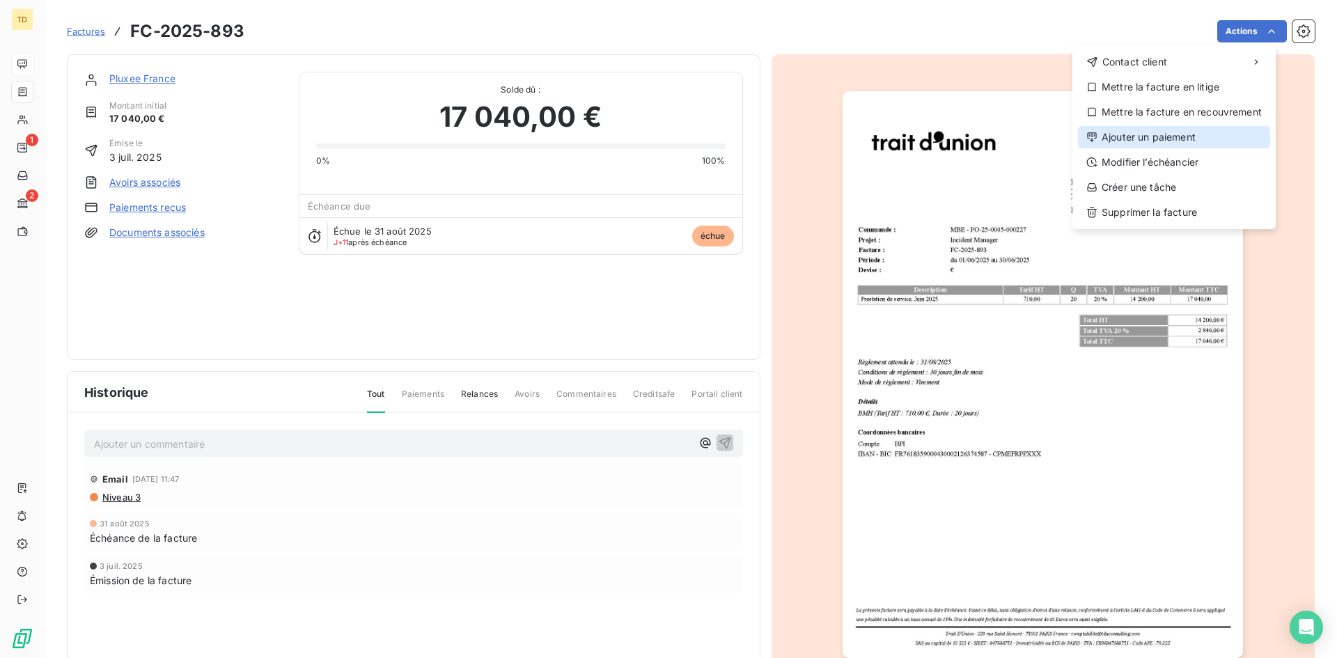
click at [1069, 132] on div "Ajouter un paiement" at bounding box center [1174, 137] width 192 height 22
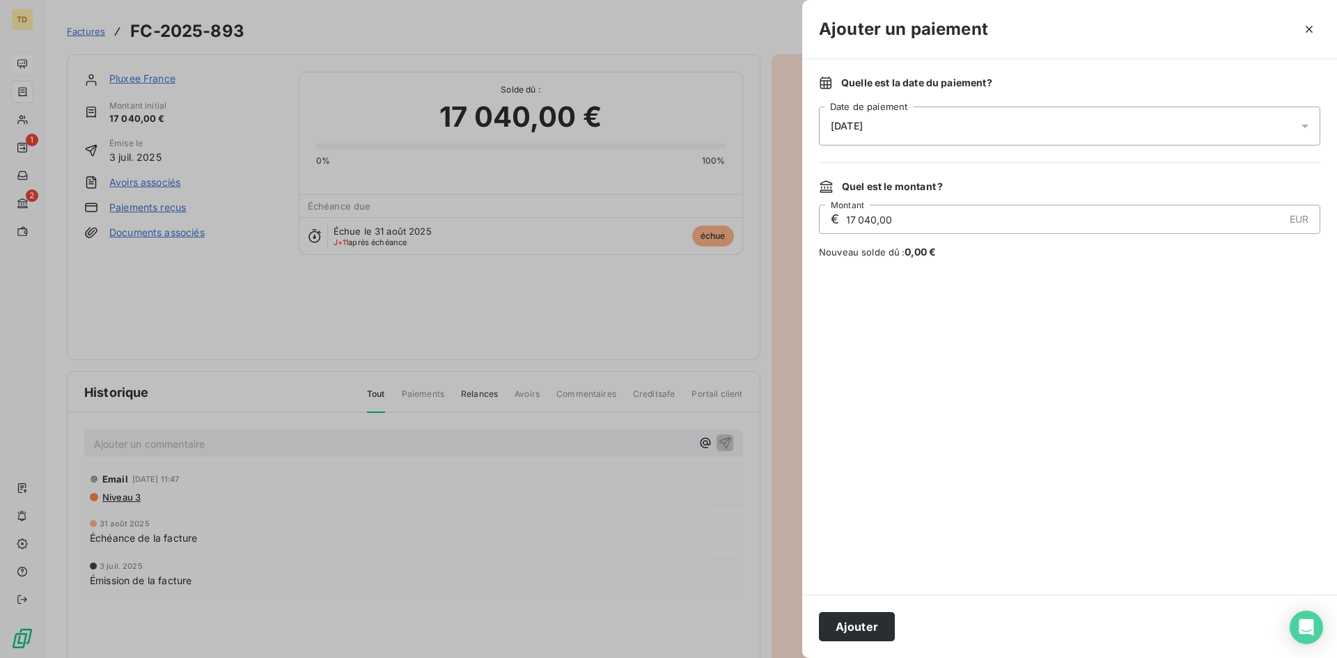
click at [986, 125] on div "[DATE]" at bounding box center [1069, 126] width 501 height 39
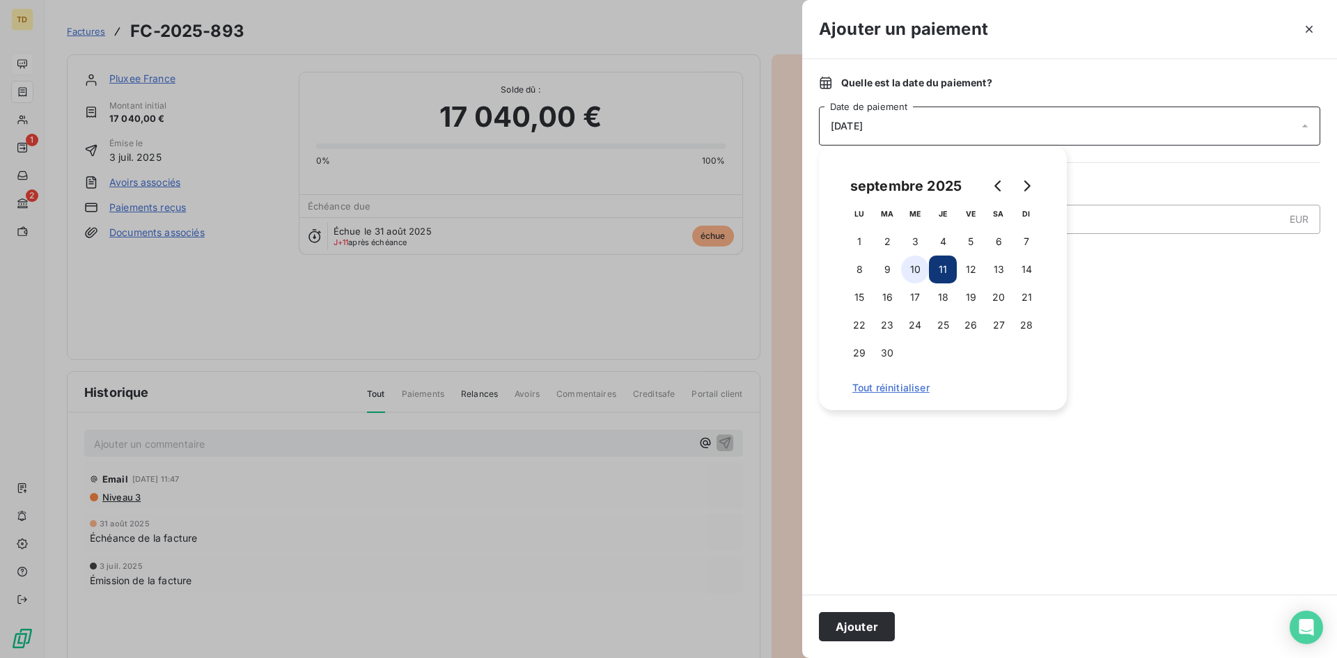
click at [913, 270] on button "10" at bounding box center [915, 269] width 28 height 28
click at [841, 508] on button "Ajouter" at bounding box center [857, 626] width 76 height 29
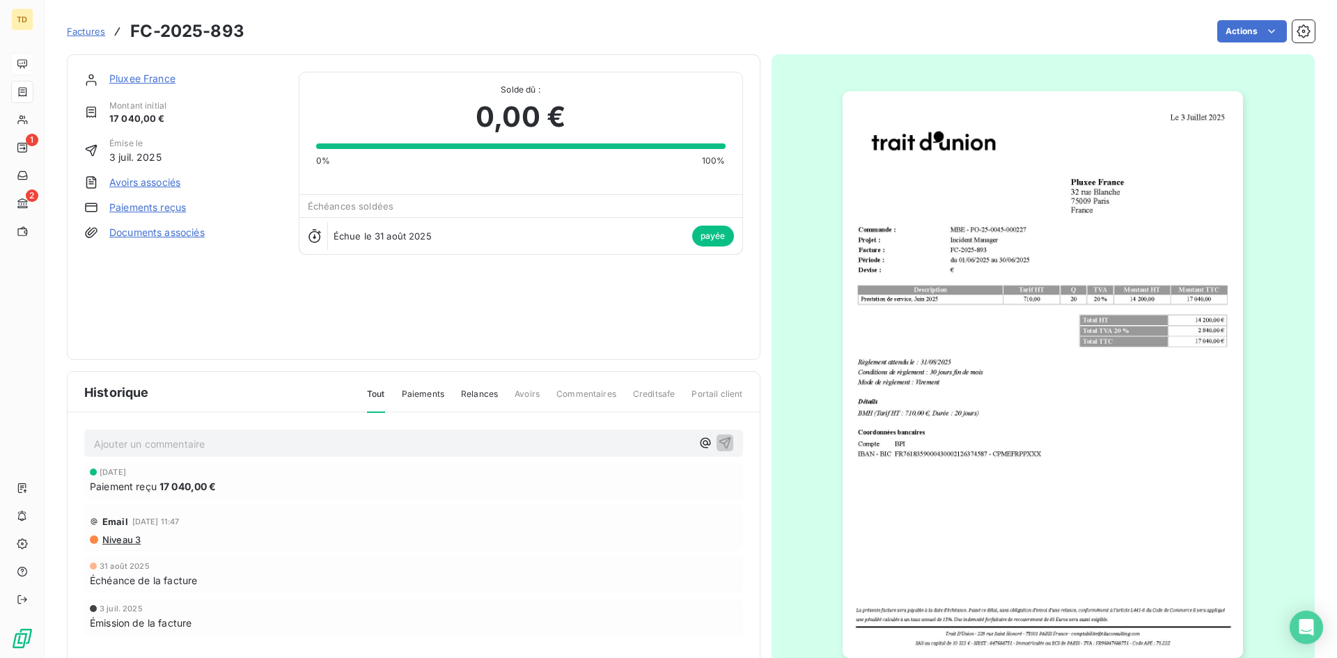
click at [94, 34] on span "Factures" at bounding box center [86, 31] width 38 height 11
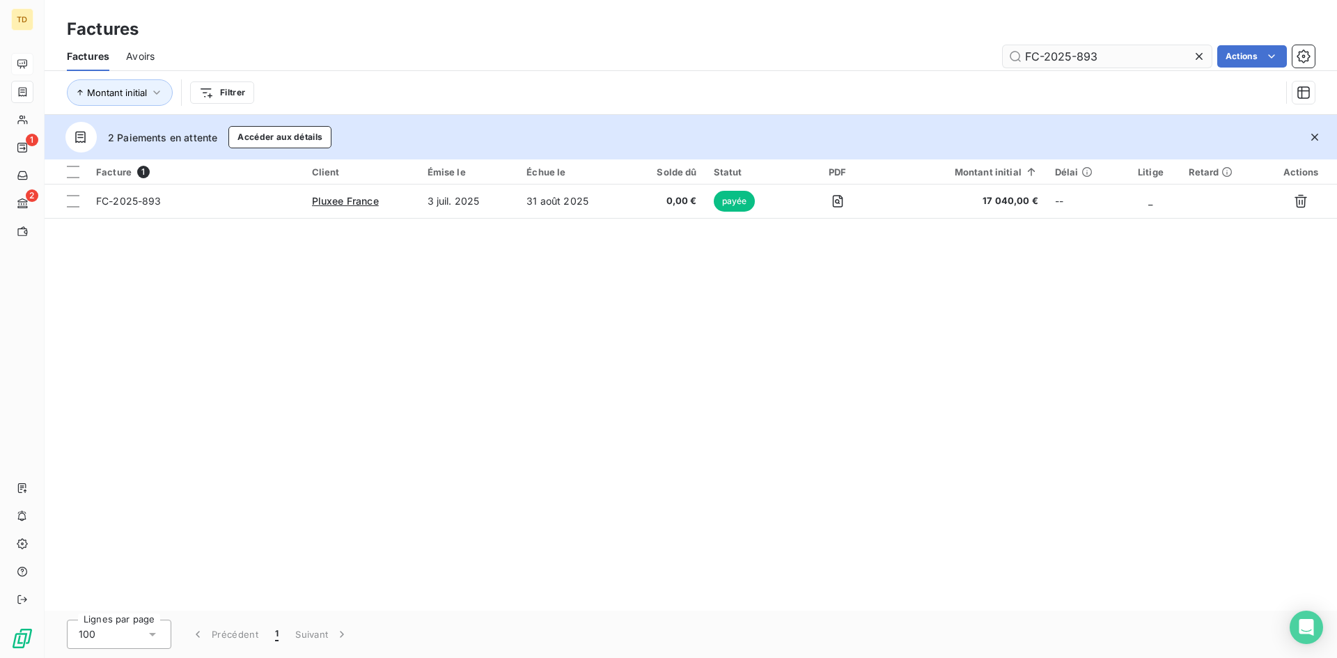
drag, startPoint x: 1109, startPoint y: 52, endPoint x: 1077, endPoint y: 56, distance: 32.3
click at [1069, 56] on input "FC-2025-893" at bounding box center [1107, 56] width 209 height 22
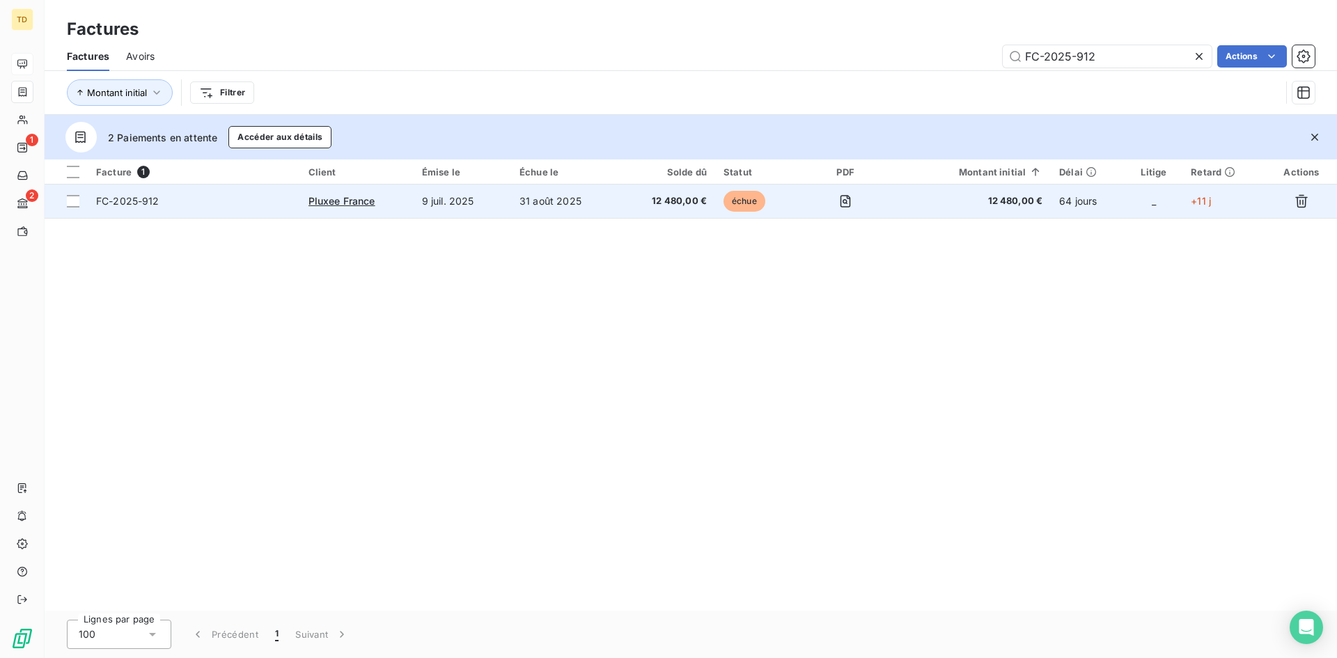
type input "FC-2025-912"
click at [681, 203] on span "12 480,00 €" at bounding box center [666, 201] width 81 height 14
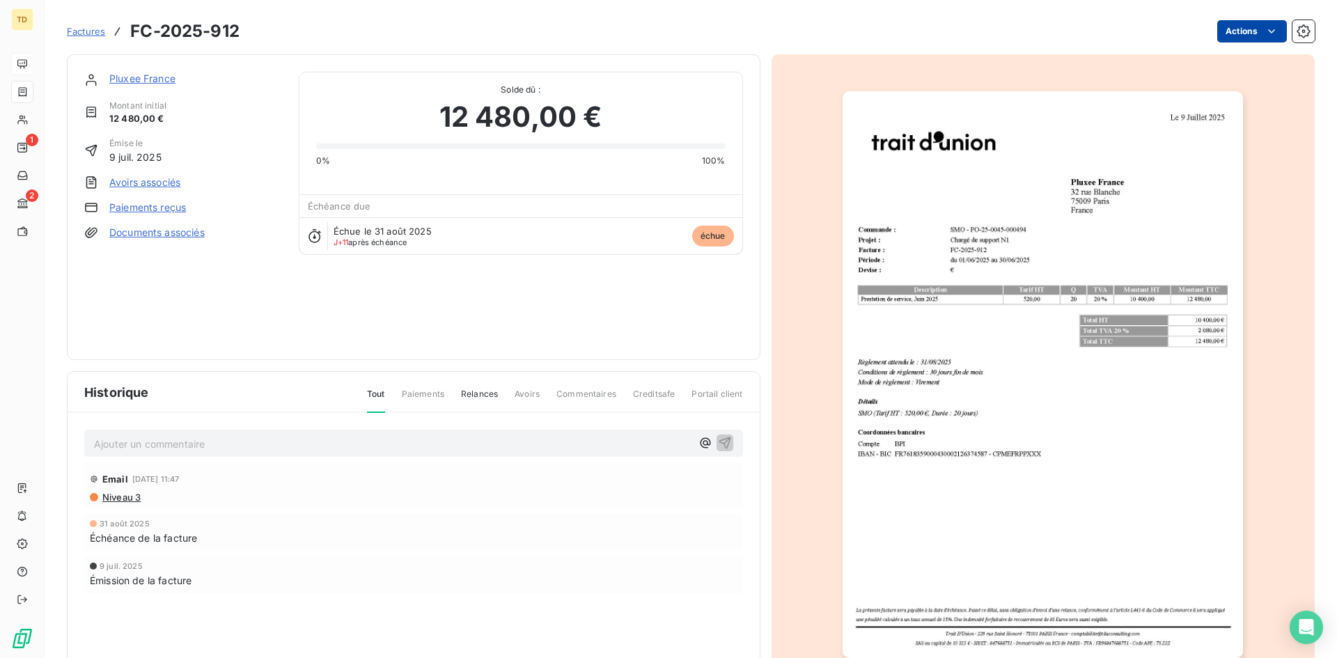
click at [1069, 30] on html "TD 1 2 Factures FC-2025-912 Actions Pluxee [GEOGRAPHIC_DATA] Montant initial 12…" at bounding box center [668, 329] width 1337 height 658
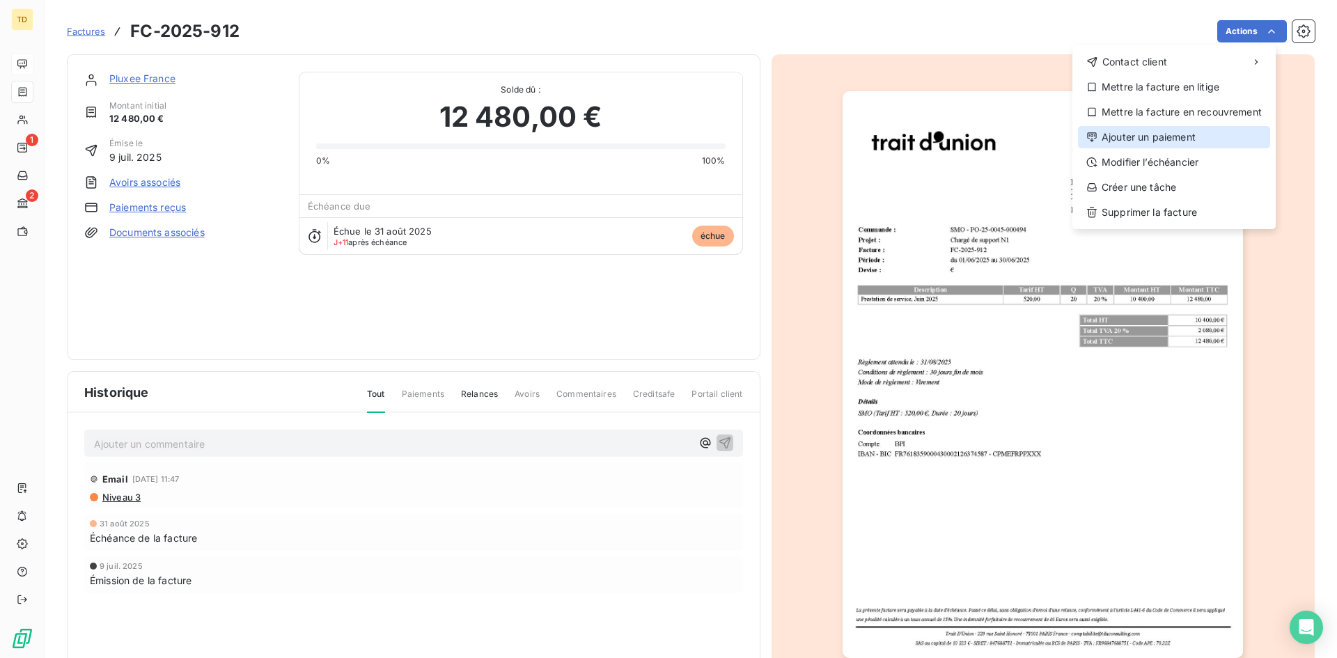
click at [1069, 136] on div "Ajouter un paiement" at bounding box center [1174, 137] width 192 height 22
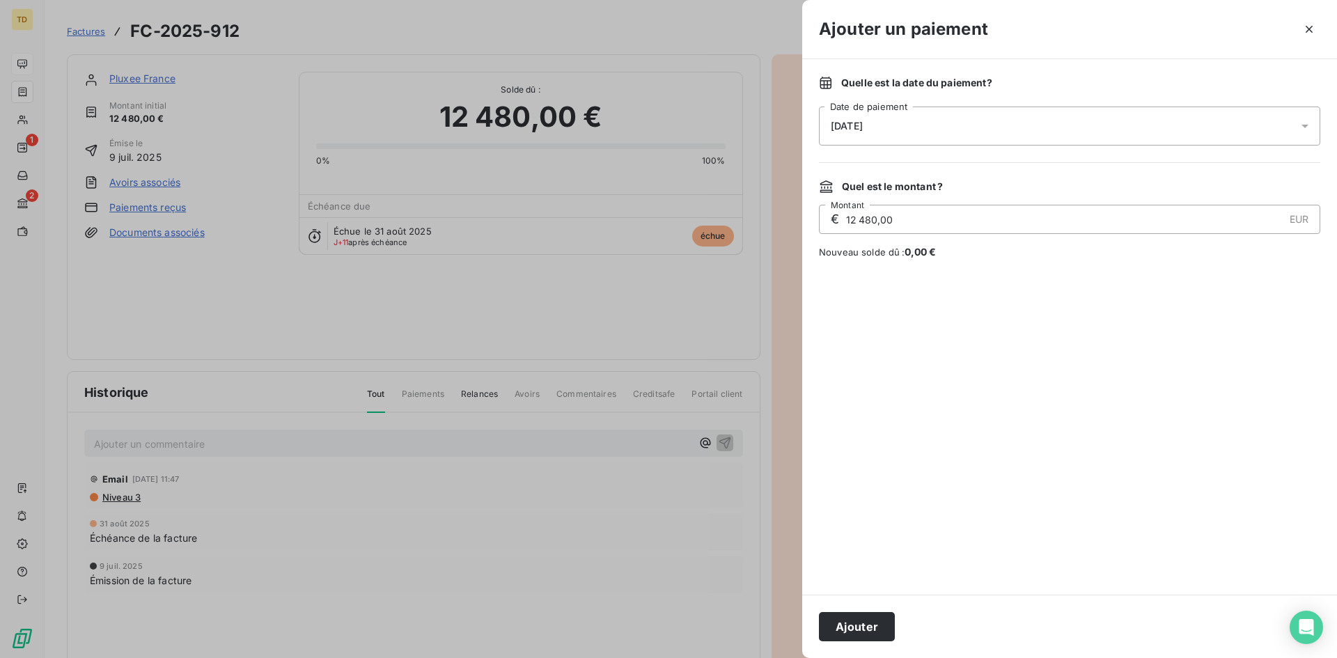
click at [931, 120] on div "[DATE]" at bounding box center [1069, 126] width 501 height 39
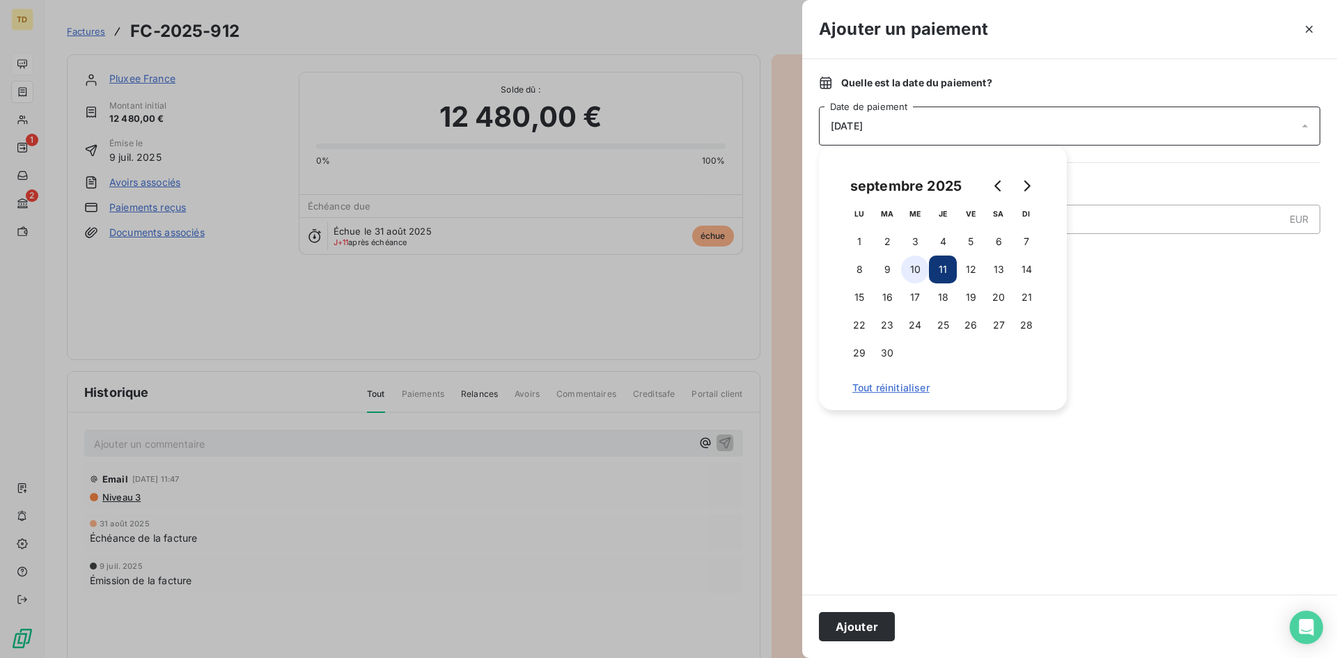
click at [921, 272] on button "10" at bounding box center [915, 269] width 28 height 28
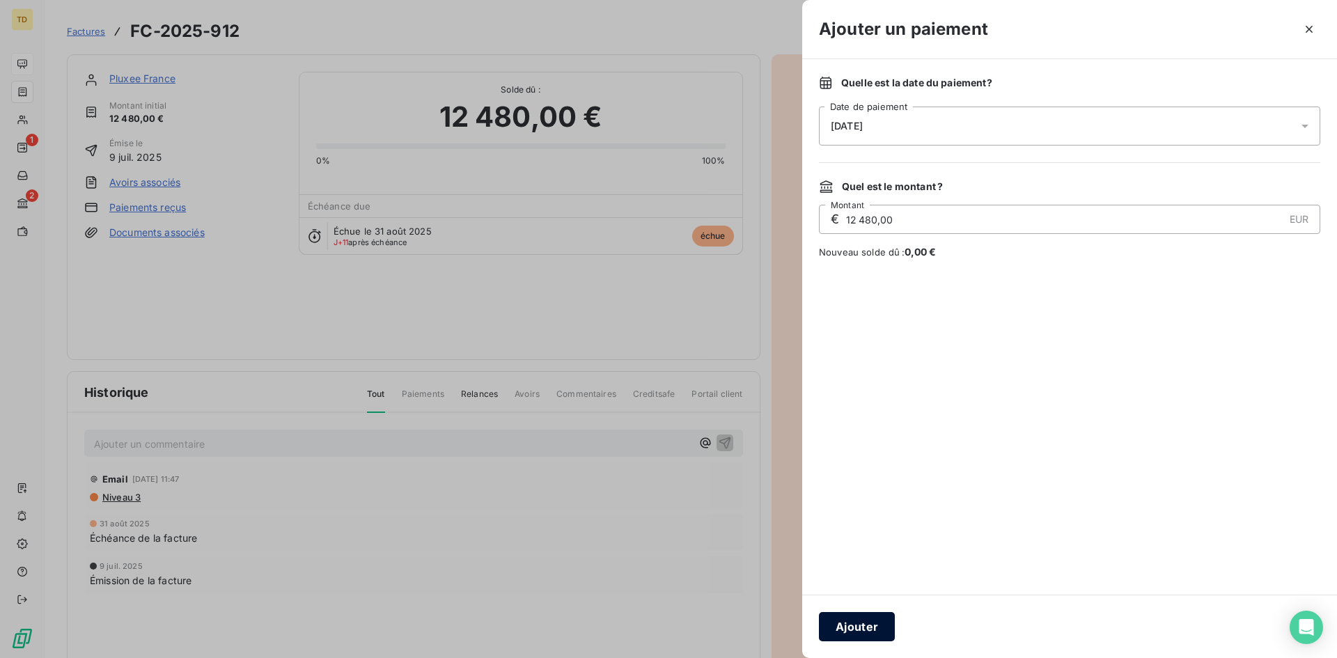
click at [849, 508] on button "Ajouter" at bounding box center [857, 626] width 76 height 29
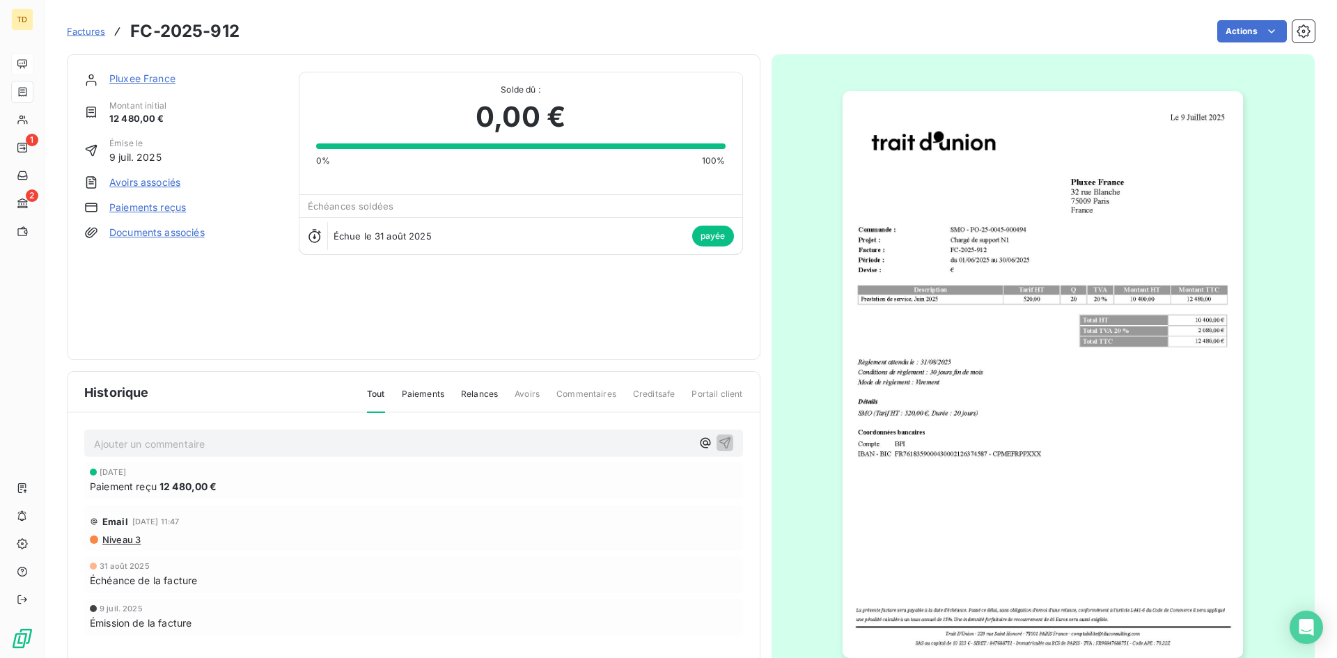
click at [95, 31] on span "Factures" at bounding box center [86, 31] width 38 height 11
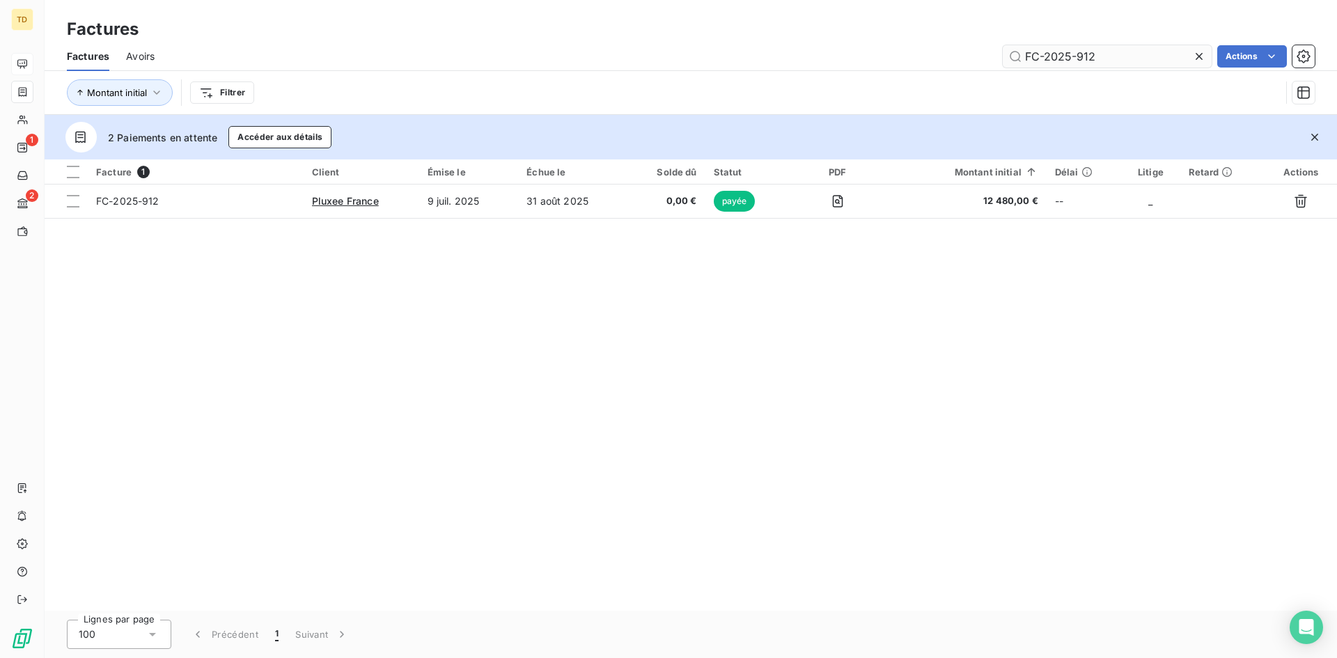
drag, startPoint x: 1122, startPoint y: 51, endPoint x: 1078, endPoint y: 61, distance: 45.1
click at [1069, 61] on input "FC-2025-912" at bounding box center [1107, 56] width 209 height 22
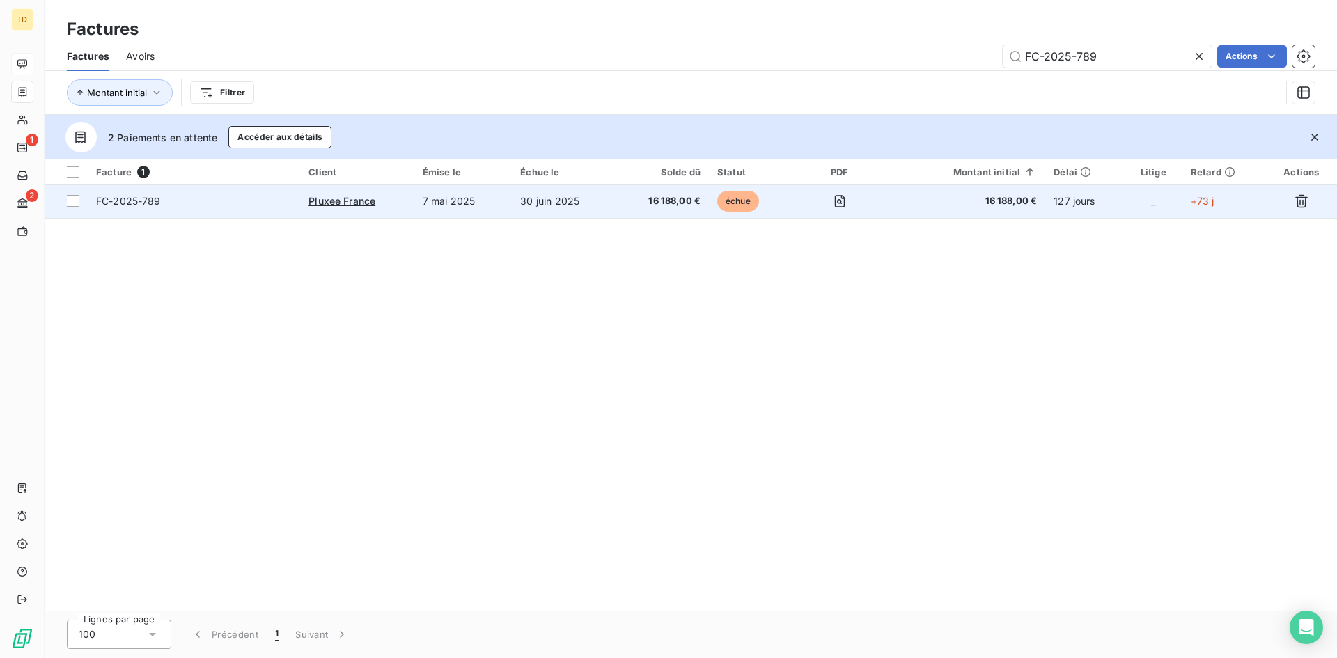
type input "FC-2025-789"
click at [622, 204] on td "16 188,00 €" at bounding box center [661, 200] width 93 height 33
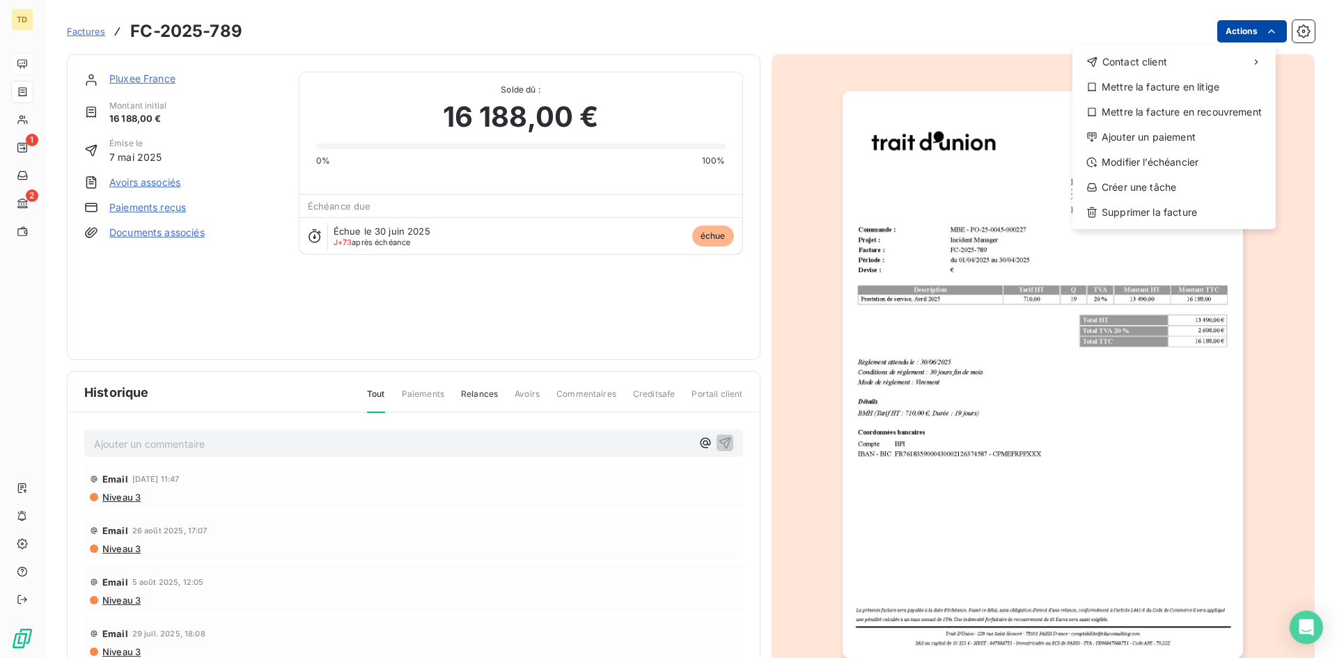
click at [1069, 28] on html "TD 1 2 Factures FC-2025-789 Actions Contact client Mettre la facture en litige …" at bounding box center [668, 329] width 1337 height 658
click at [1069, 139] on div "Ajouter un paiement" at bounding box center [1174, 137] width 192 height 22
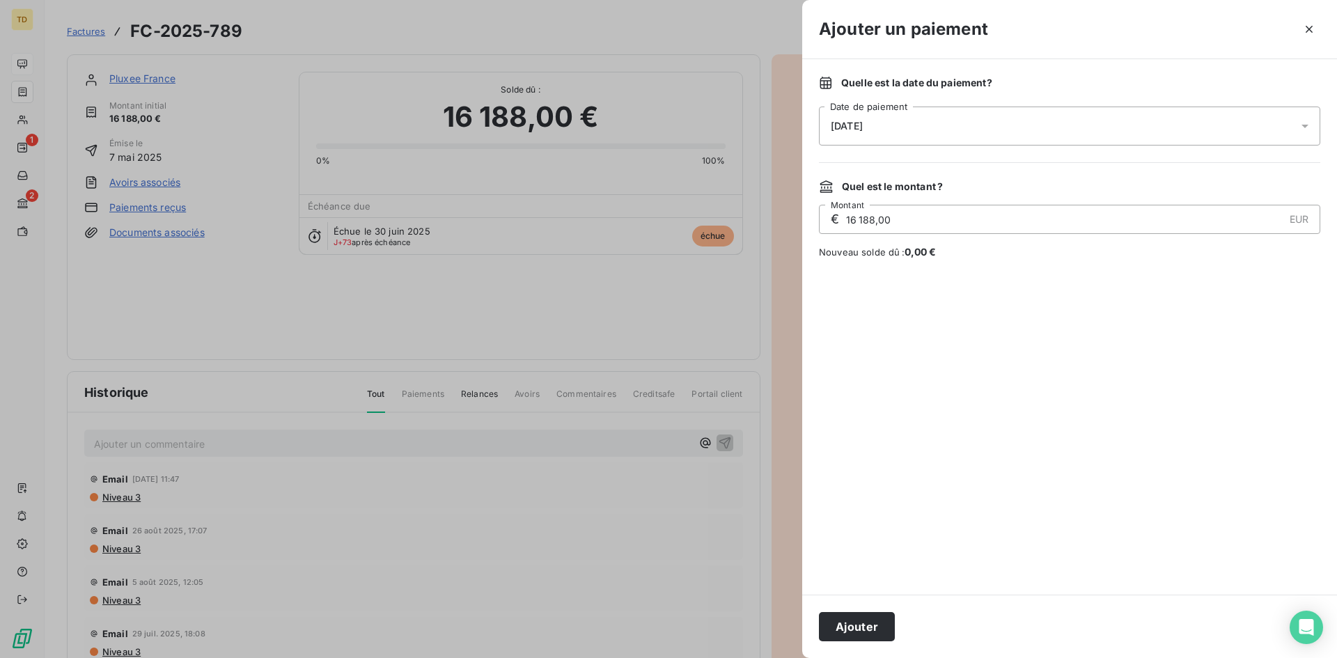
click at [1069, 135] on div "[DATE]" at bounding box center [1069, 126] width 501 height 39
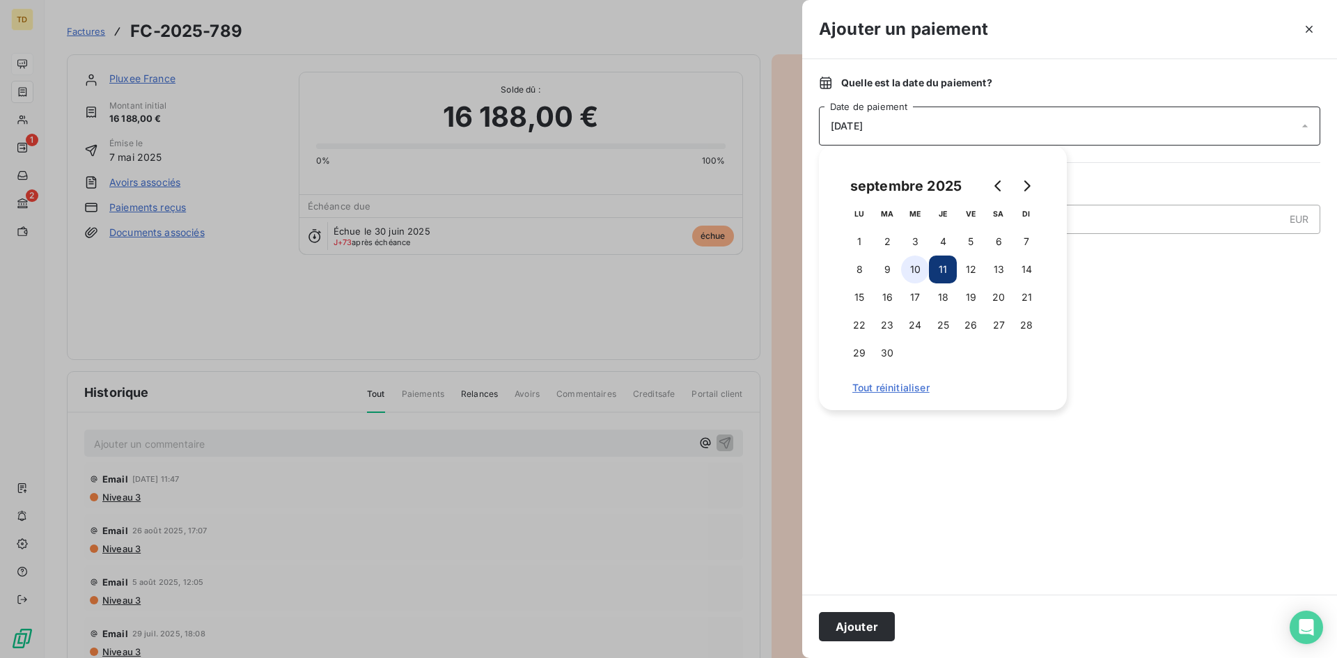
click at [914, 270] on button "10" at bounding box center [915, 269] width 28 height 28
click at [858, 508] on button "Ajouter" at bounding box center [857, 626] width 76 height 29
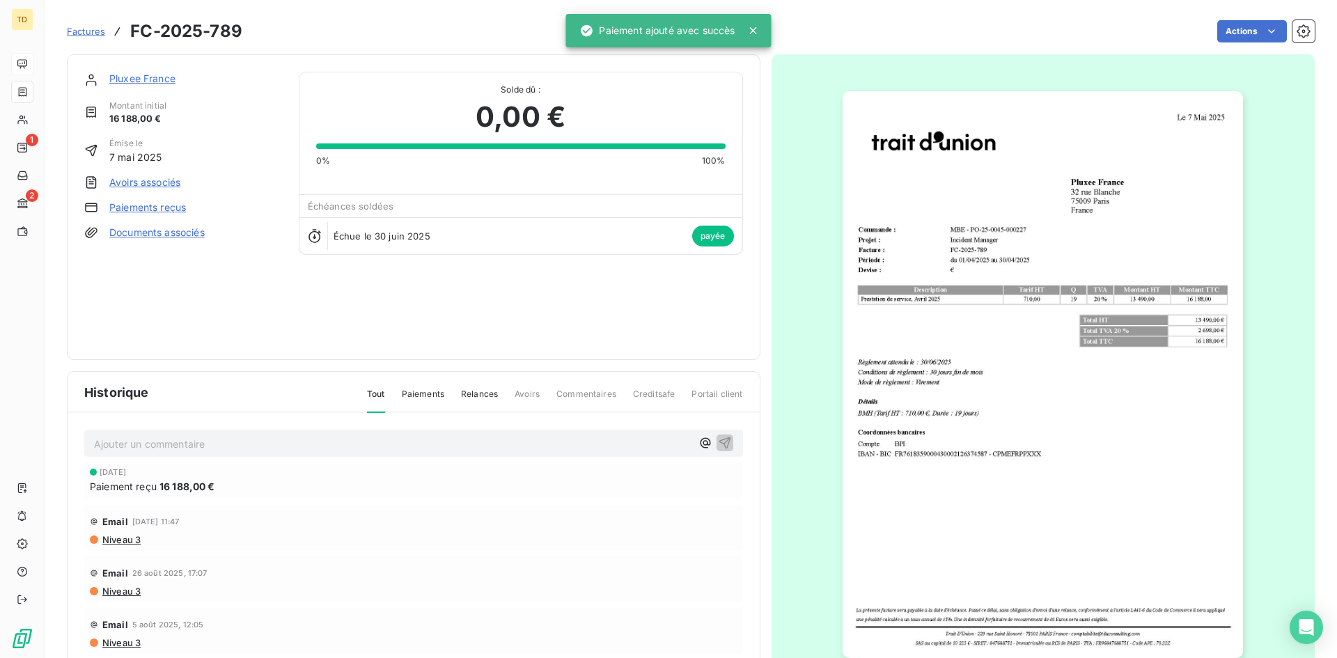
click at [84, 36] on span "Factures" at bounding box center [86, 31] width 38 height 11
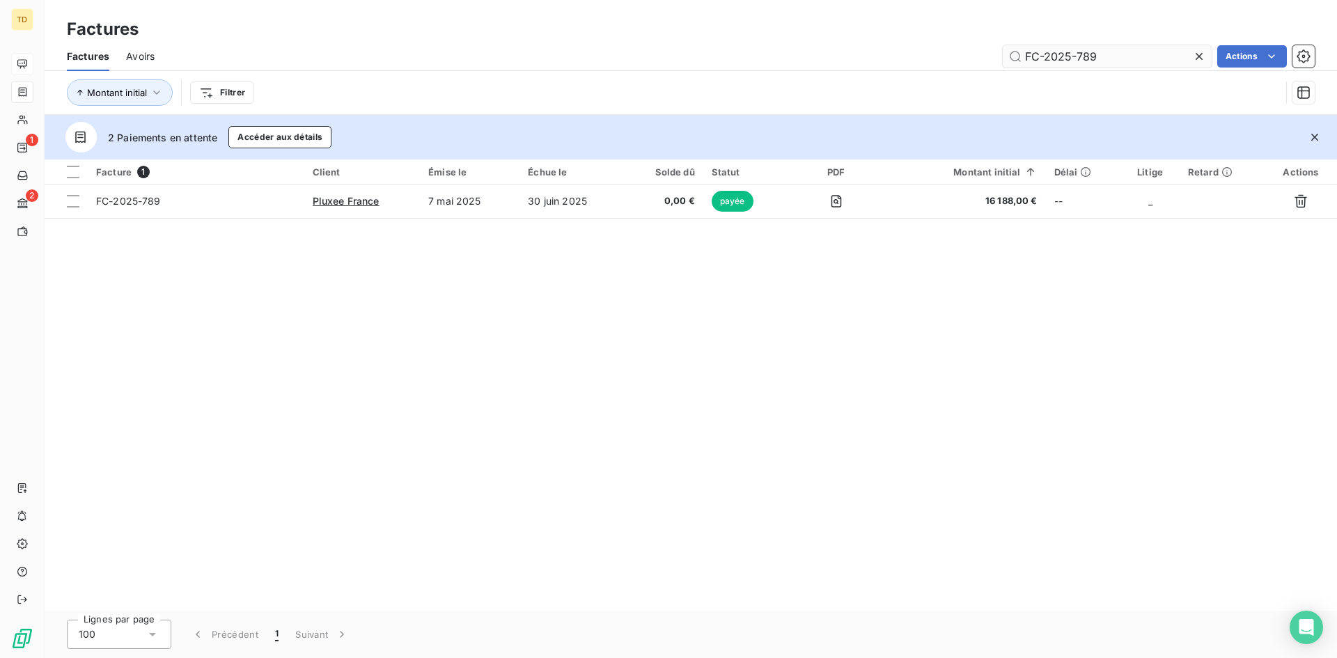
drag, startPoint x: 1132, startPoint y: 54, endPoint x: 1077, endPoint y: 61, distance: 55.4
click at [1069, 61] on input "FC-2025-789" at bounding box center [1107, 56] width 209 height 22
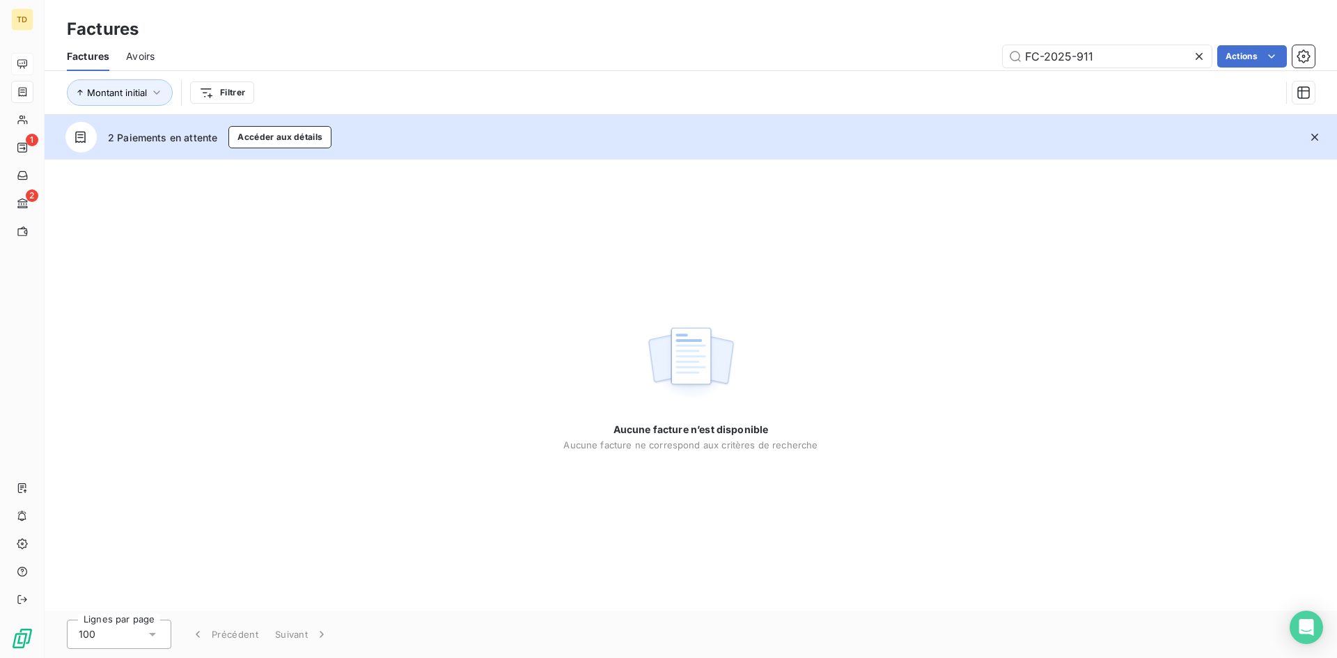
click at [132, 60] on span "Avoirs" at bounding box center [140, 56] width 29 height 14
type input "FC-2025-911"
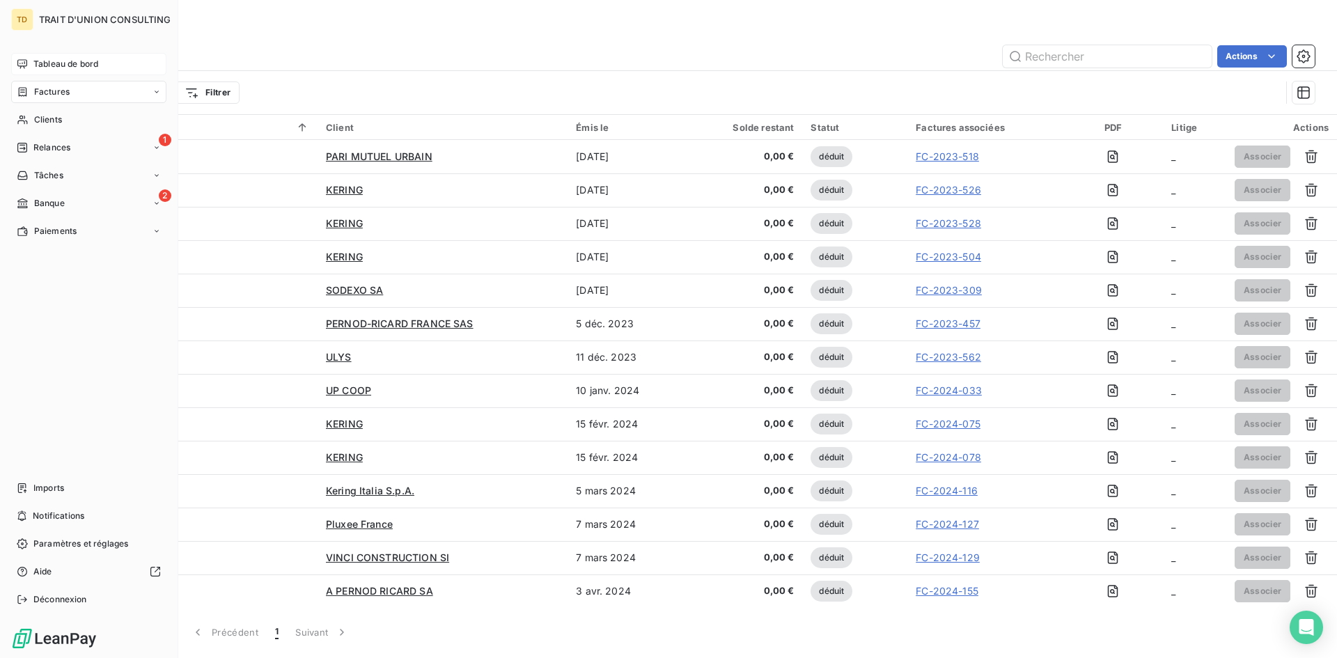
click at [30, 60] on div "Tableau de bord" at bounding box center [88, 64] width 155 height 22
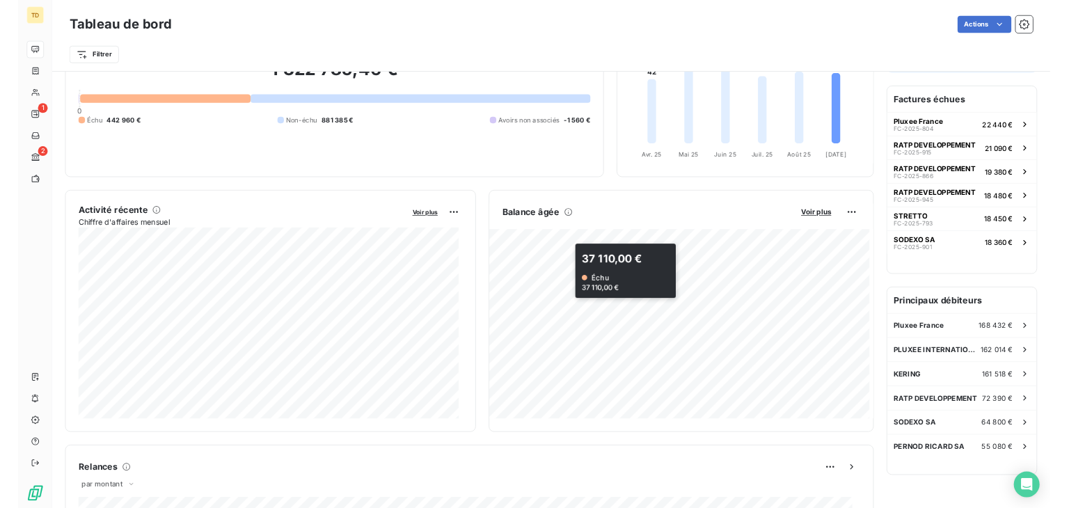
scroll to position [140, 0]
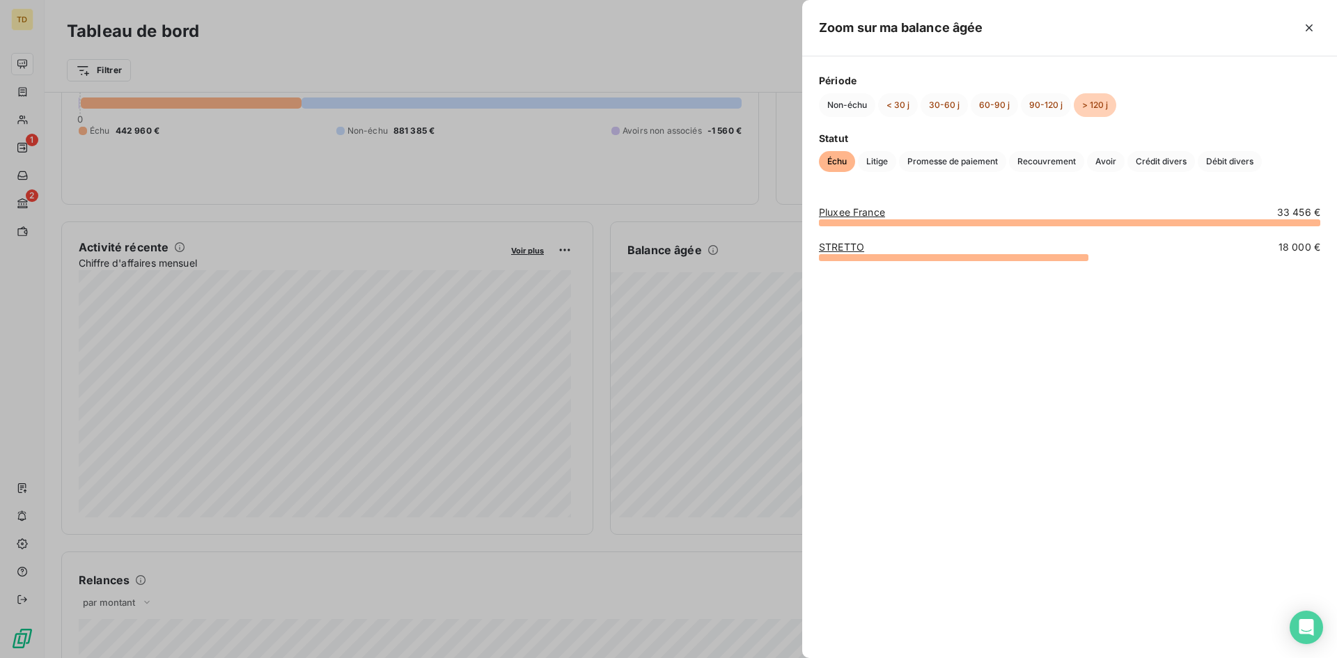
click at [759, 211] on div at bounding box center [668, 329] width 1337 height 658
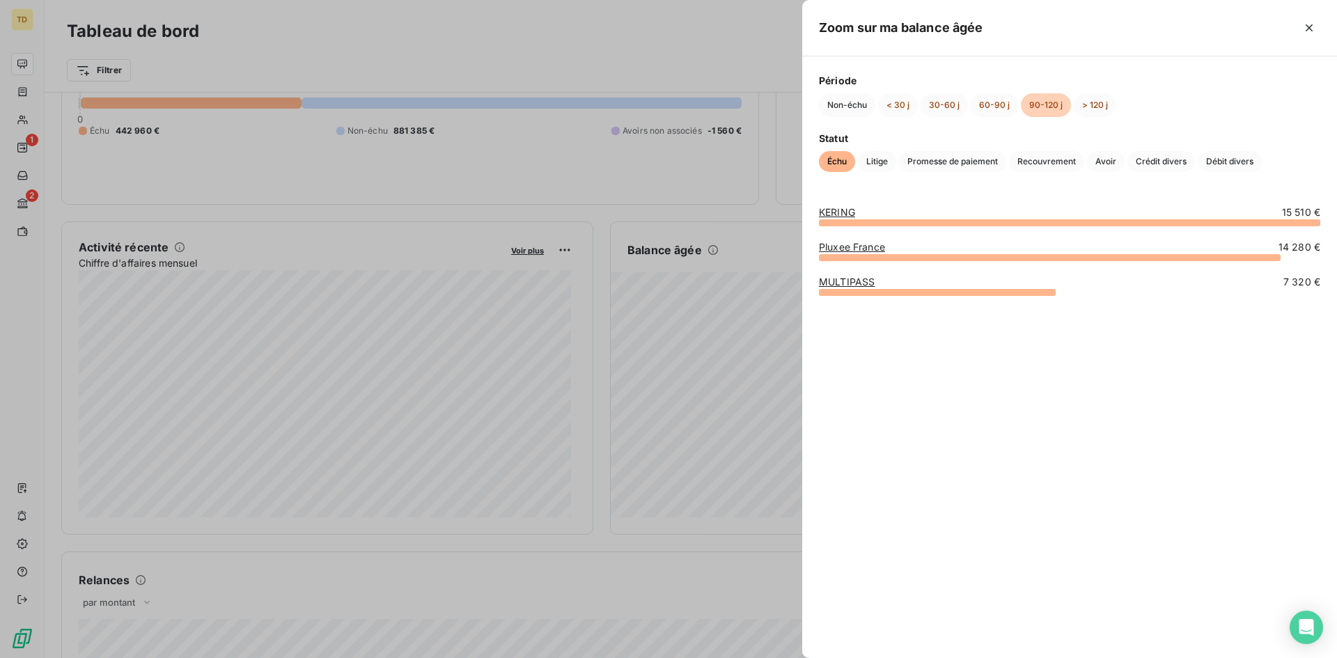
click at [769, 220] on div at bounding box center [668, 329] width 1337 height 658
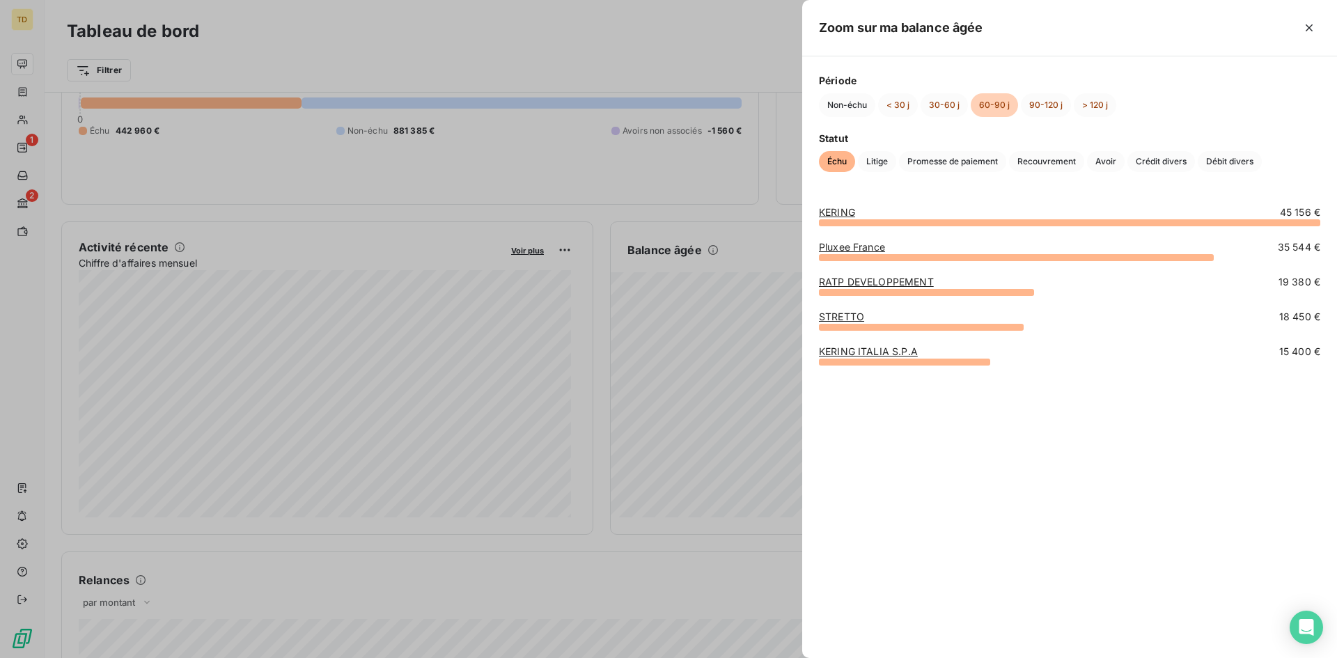
click at [757, 232] on div at bounding box center [668, 329] width 1337 height 658
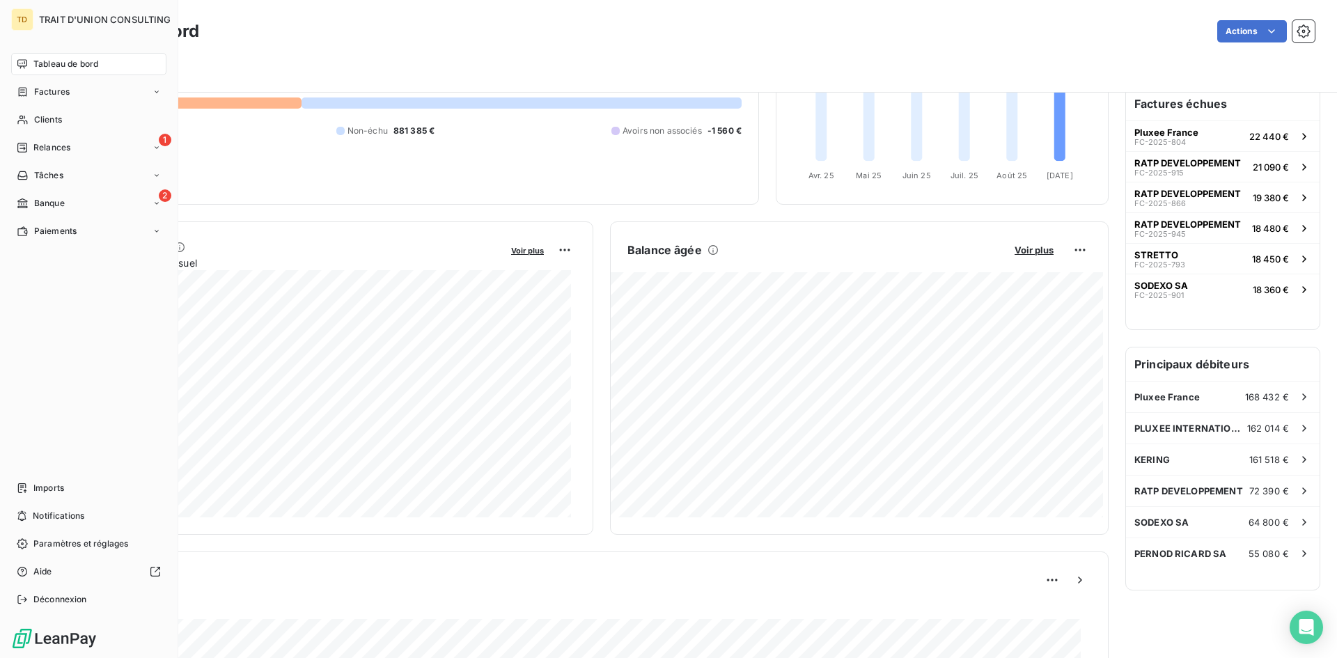
click at [29, 68] on div "Tableau de bord" at bounding box center [88, 64] width 155 height 22
click at [52, 96] on span "Factures" at bounding box center [52, 92] width 36 height 13
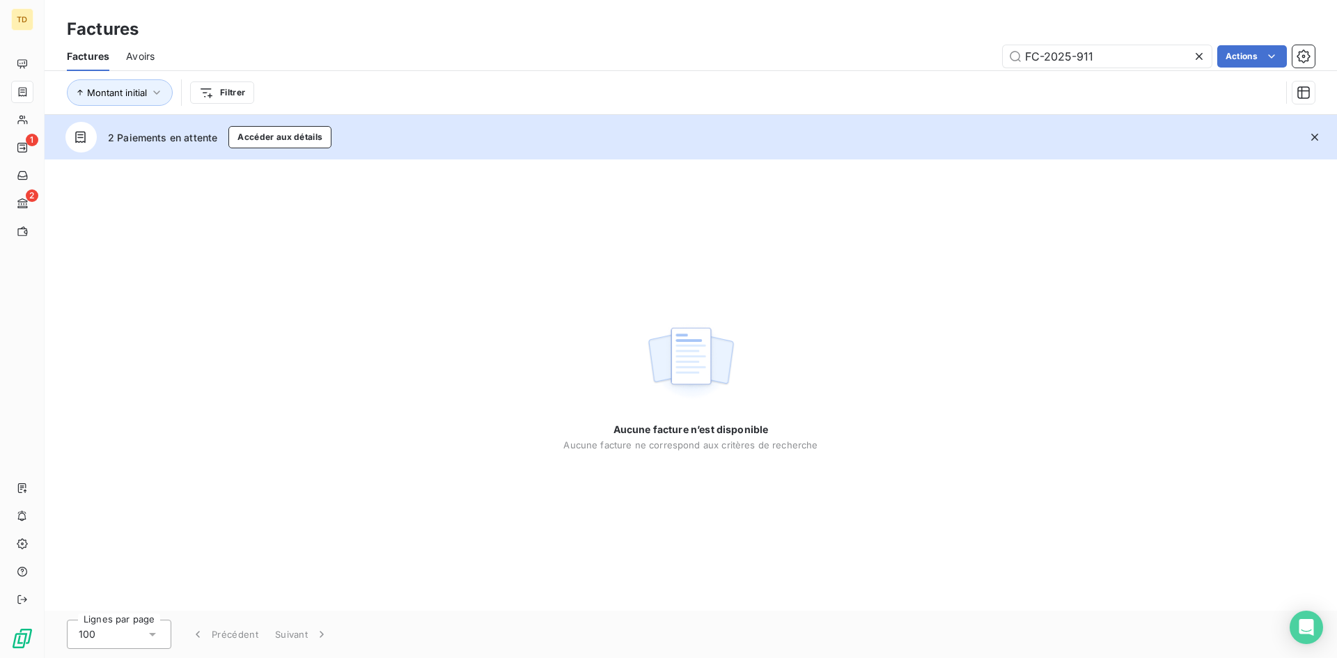
drag, startPoint x: 1115, startPoint y: 65, endPoint x: 1075, endPoint y: 68, distance: 39.8
click at [1069, 68] on div "Factures Avoirs FC-2025-911 Actions" at bounding box center [691, 56] width 1292 height 29
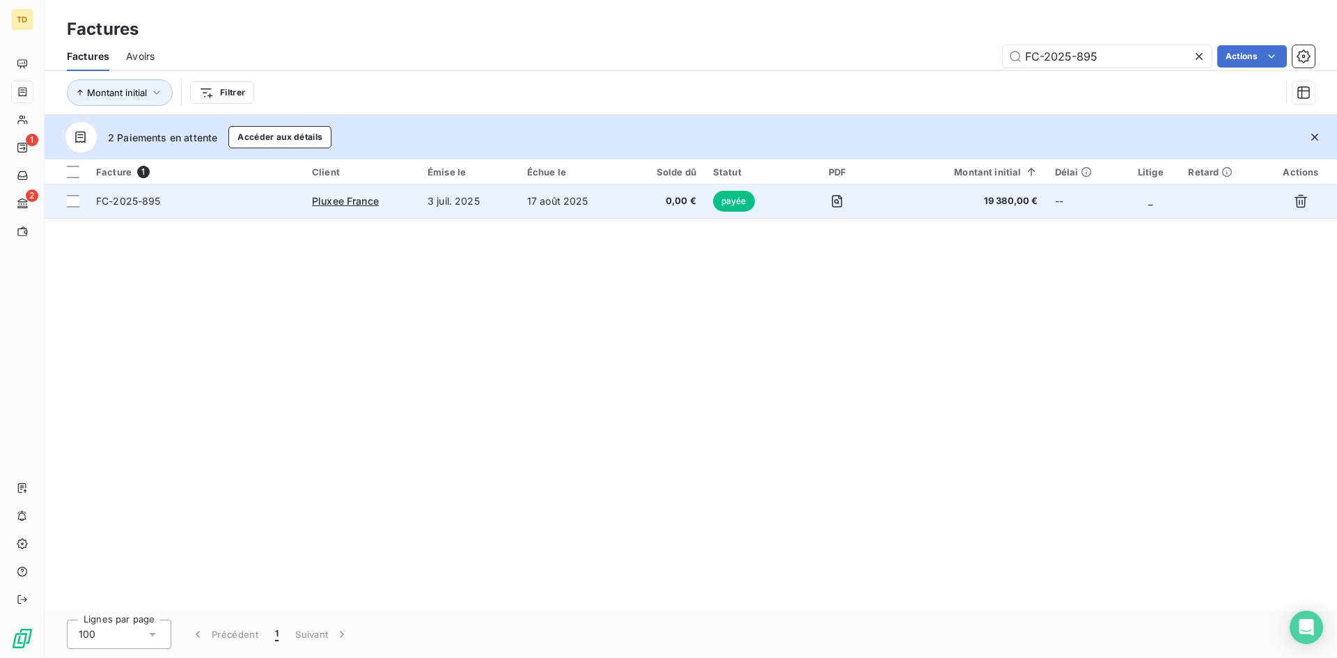
type input "FC-2025-895"
click at [651, 203] on span "0,00 €" at bounding box center [664, 201] width 61 height 14
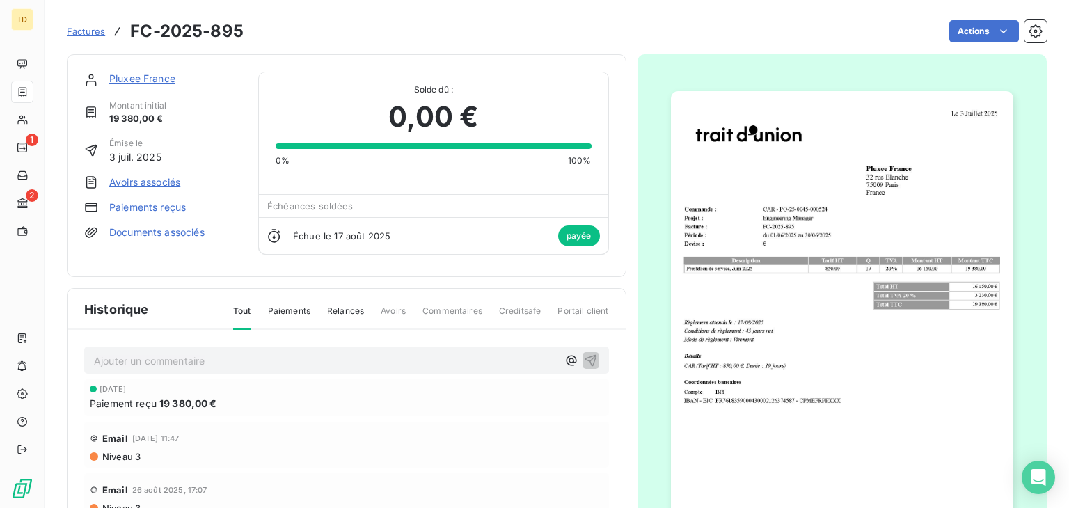
click at [894, 210] on img "button" at bounding box center [842, 333] width 343 height 484
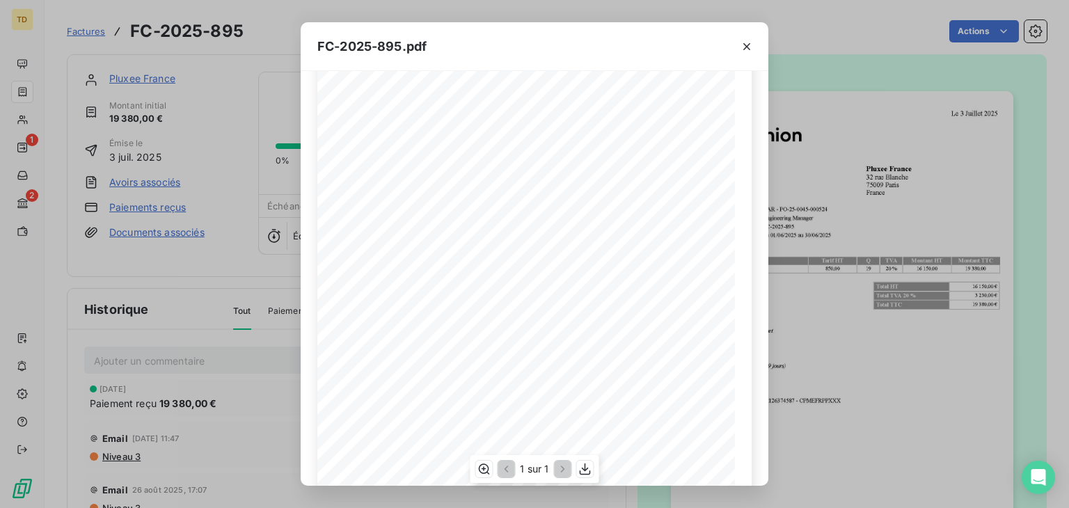
scroll to position [139, 0]
click at [686, 211] on span at bounding box center [653, 208] width 91 height 7
click at [741, 41] on icon "button" at bounding box center [747, 47] width 14 height 14
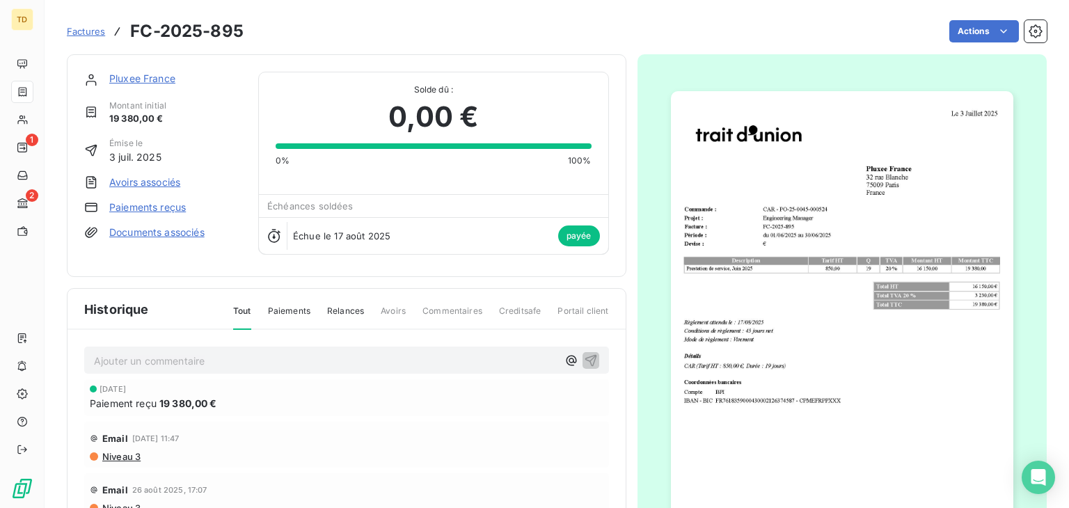
click at [96, 33] on span "Factures" at bounding box center [86, 31] width 38 height 11
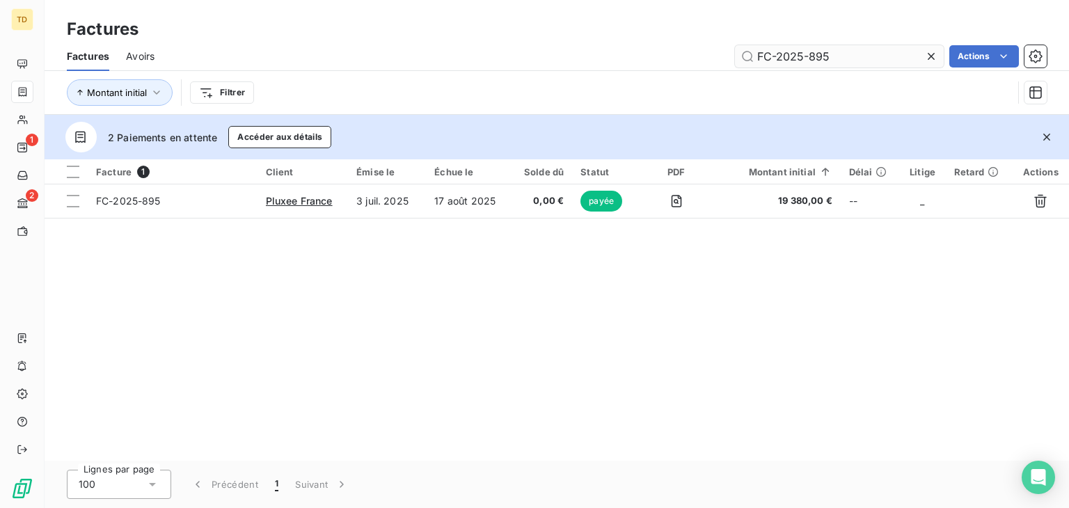
click at [891, 62] on input "FC-2025-895" at bounding box center [839, 56] width 209 height 22
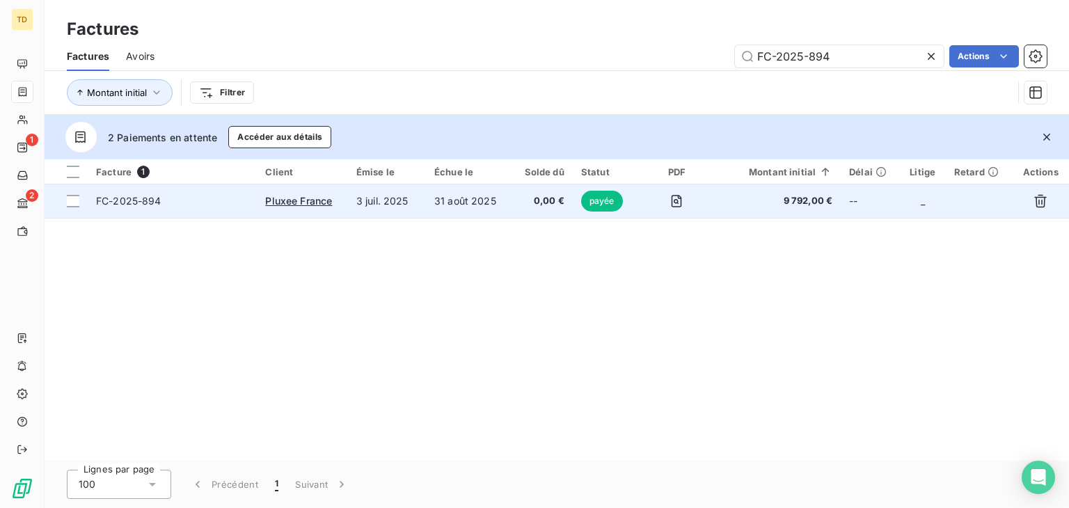
type input "FC-2025-894"
click at [510, 214] on td "31 août 2025" at bounding box center [469, 200] width 86 height 33
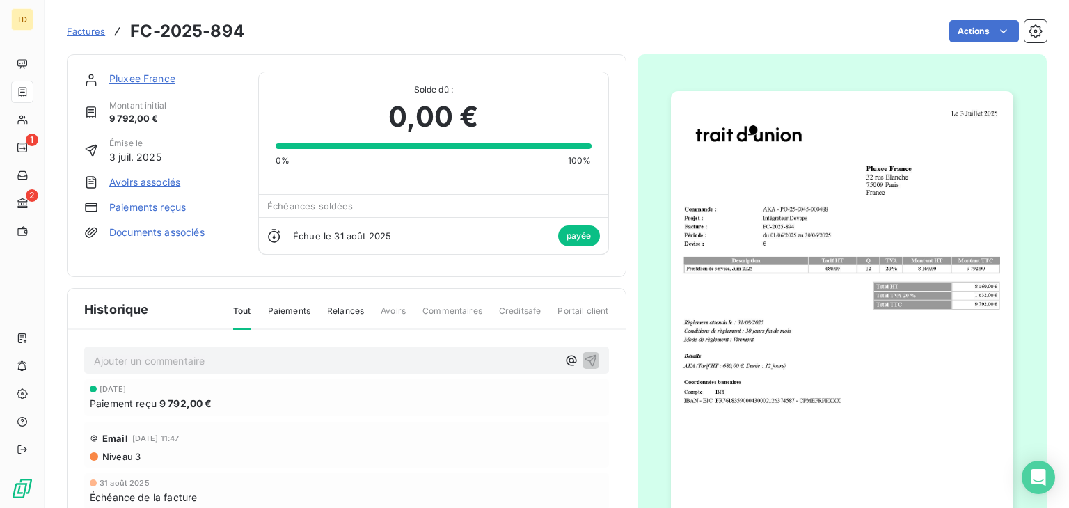
click at [84, 35] on span "Factures" at bounding box center [86, 31] width 38 height 11
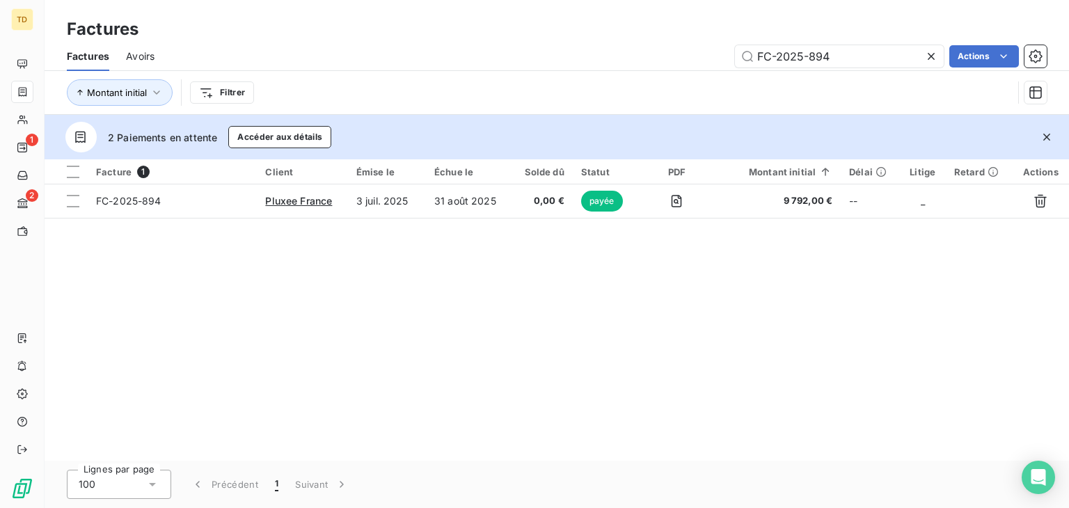
click at [588, 338] on div "Facture 1 Client Émise le Échue le Solde dû Statut PDF Montant initial Délai Li…" at bounding box center [557, 309] width 1025 height 301
click at [833, 53] on input "FC-2025-894" at bounding box center [839, 56] width 209 height 22
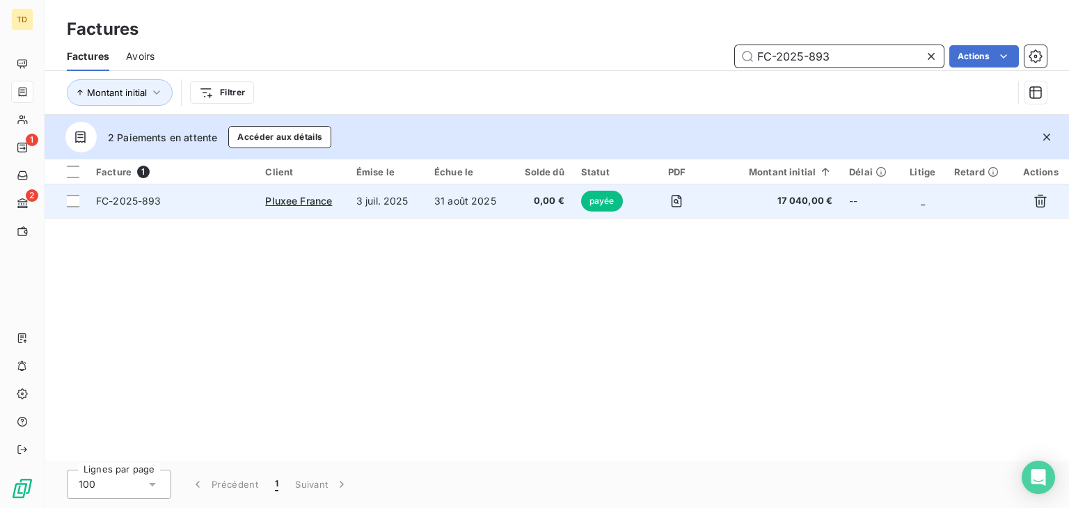
type input "FC-2025-893"
click at [512, 204] on td "31 août 2025" at bounding box center [469, 200] width 86 height 33
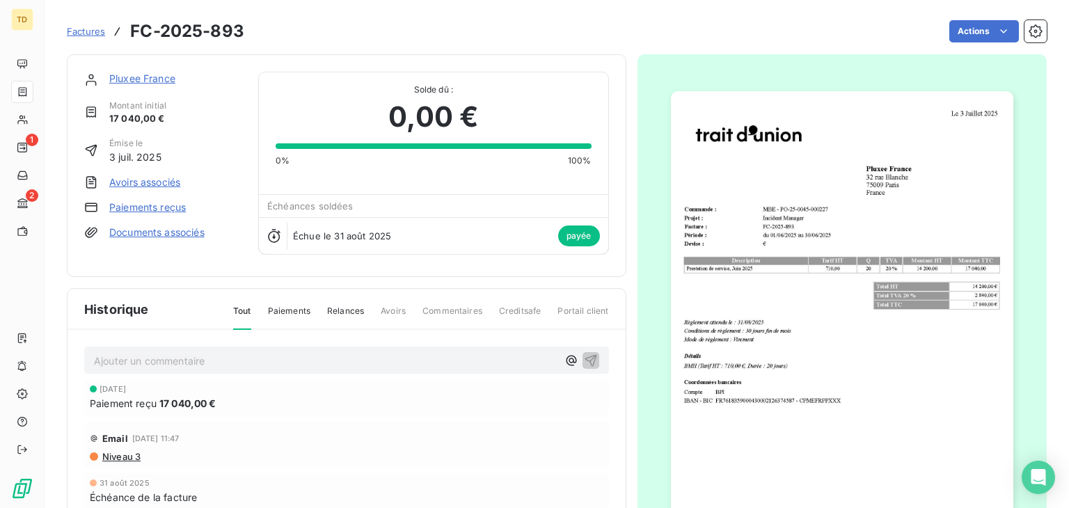
click at [783, 151] on img "button" at bounding box center [842, 333] width 343 height 484
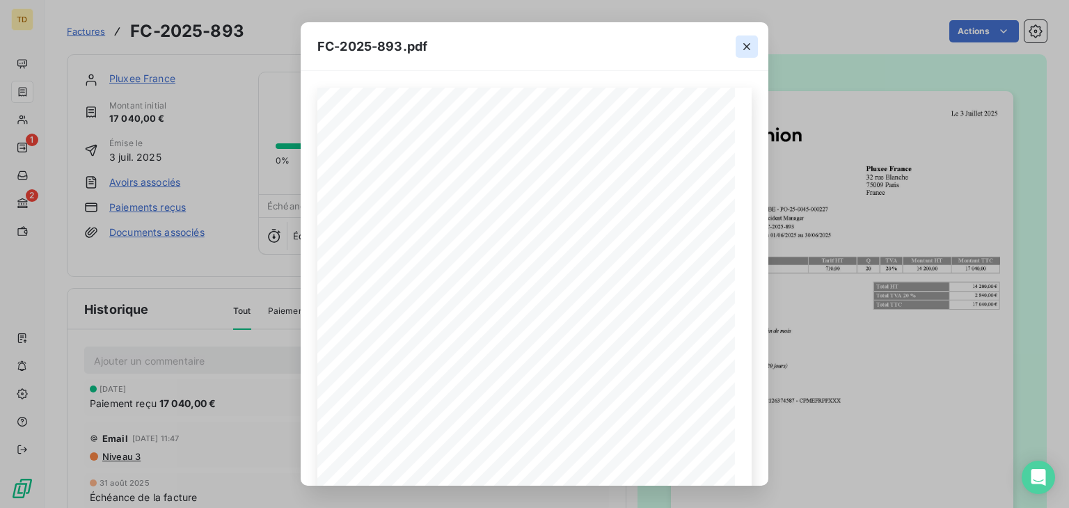
click at [744, 49] on icon "button" at bounding box center [747, 46] width 7 height 7
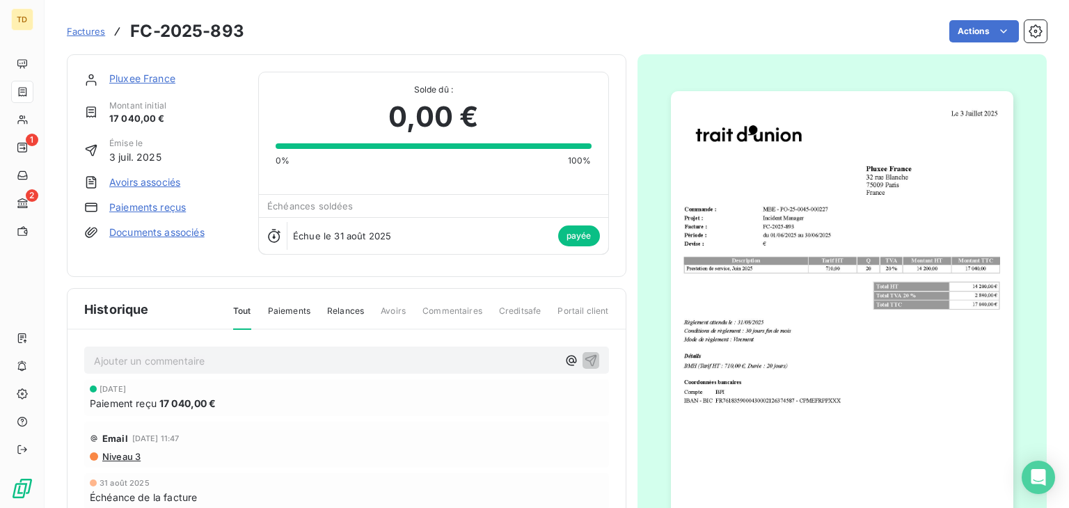
click at [90, 33] on span "Factures" at bounding box center [86, 31] width 38 height 11
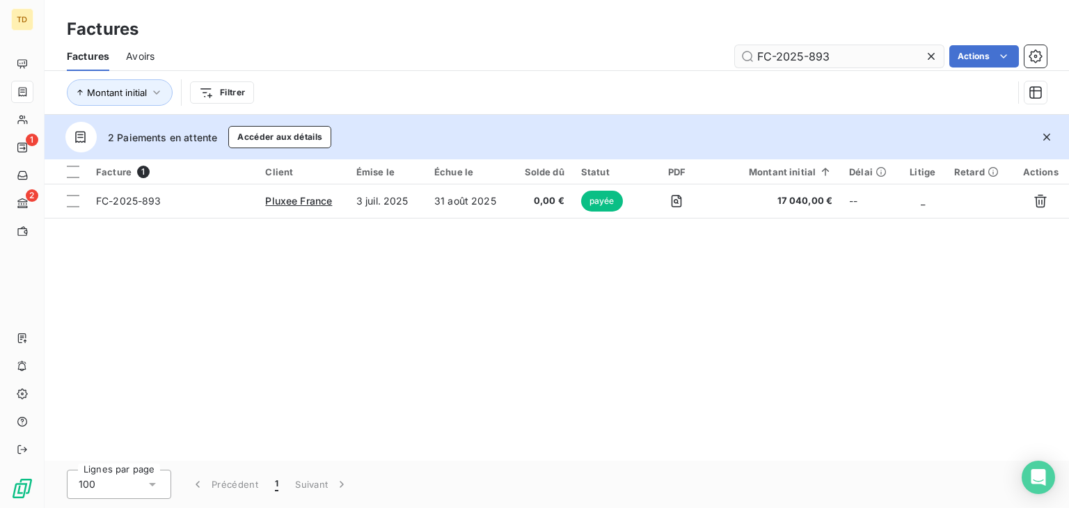
drag, startPoint x: 851, startPoint y: 55, endPoint x: 808, endPoint y: 65, distance: 45.1
click at [808, 65] on input "FC-2025-893" at bounding box center [839, 56] width 209 height 22
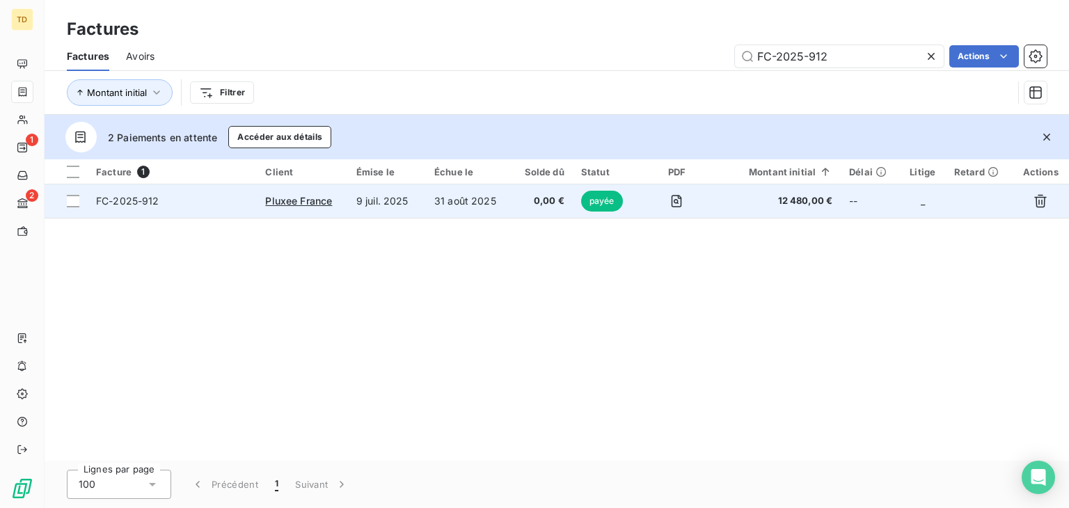
type input "FC-2025-912"
click at [384, 195] on td "9 juil. 2025" at bounding box center [387, 200] width 78 height 33
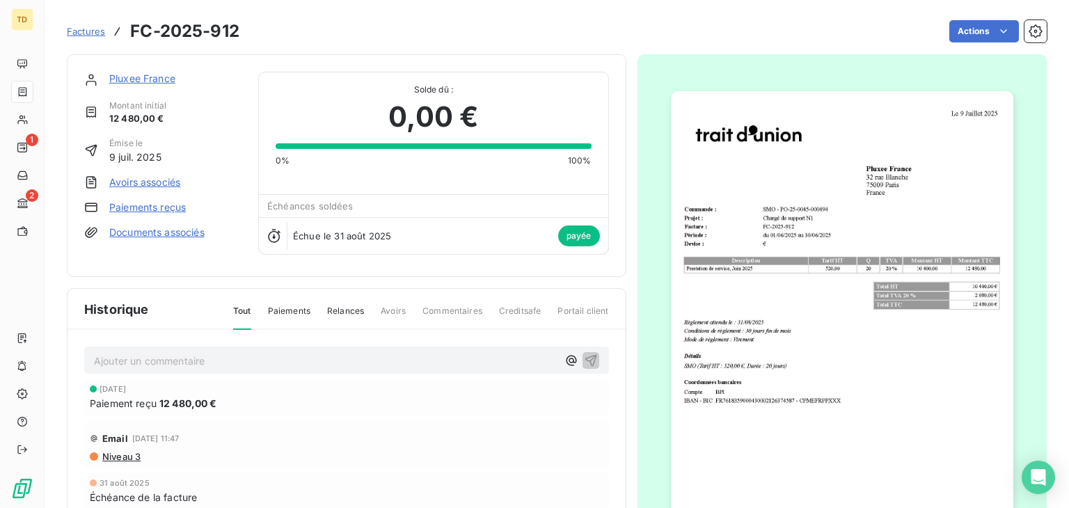
click at [869, 207] on img "button" at bounding box center [842, 333] width 343 height 484
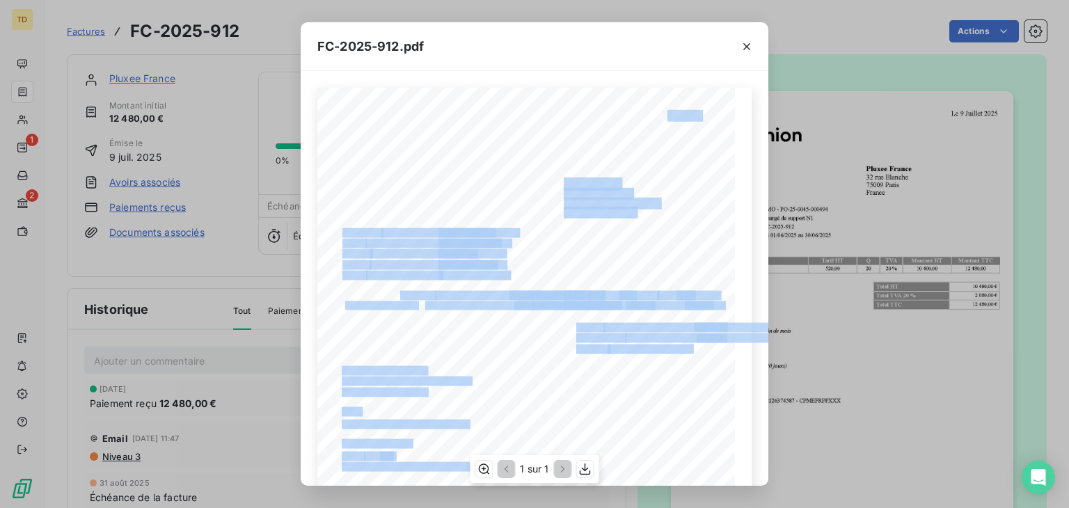
click at [693, 364] on div "La présente facture sera payable à la date d'échéance. Passé ce délai, sans obl…" at bounding box center [534, 383] width 434 height 591
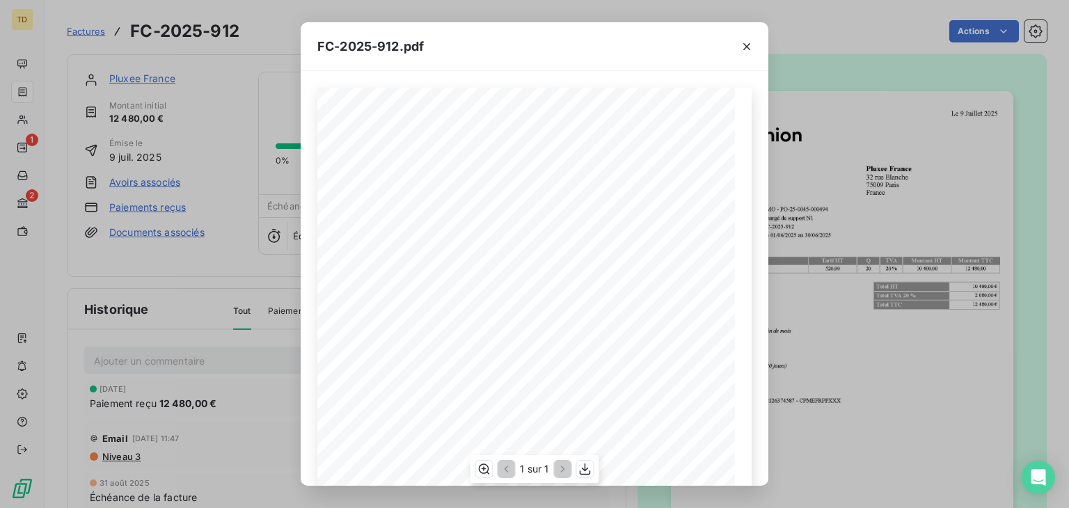
click at [694, 345] on span "12 480,00 €" at bounding box center [710, 348] width 32 height 6
click at [682, 349] on span at bounding box center [653, 348] width 91 height 7
drag, startPoint x: 685, startPoint y: 349, endPoint x: 718, endPoint y: 352, distance: 32.9
click at [718, 352] on div "La présente facture sera payable à la date d'échéance. Passé ce délai, sans obl…" at bounding box center [535, 383] width 418 height 591
click at [718, 351] on span "12 480,00 €" at bounding box center [710, 348] width 32 height 6
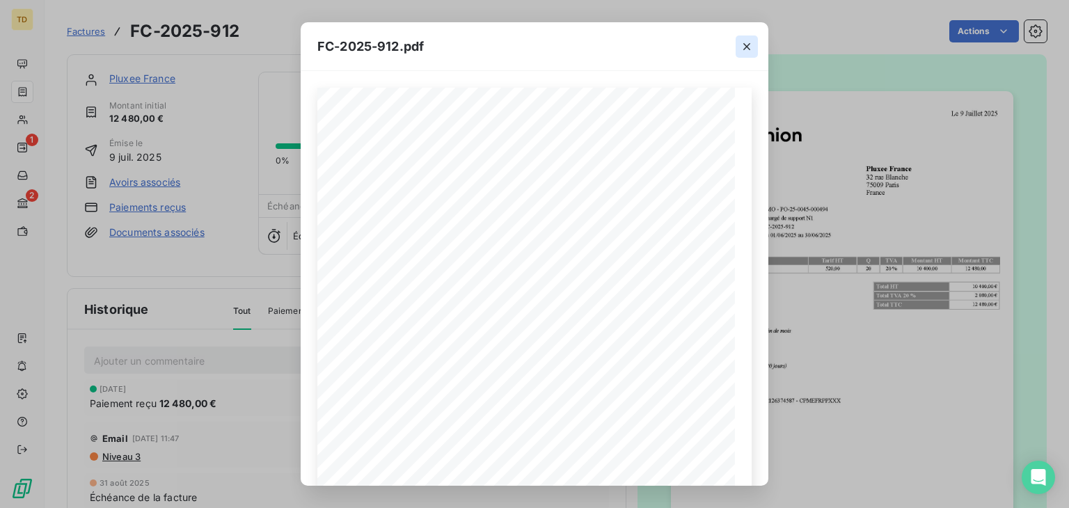
click at [742, 42] on icon "button" at bounding box center [747, 47] width 14 height 14
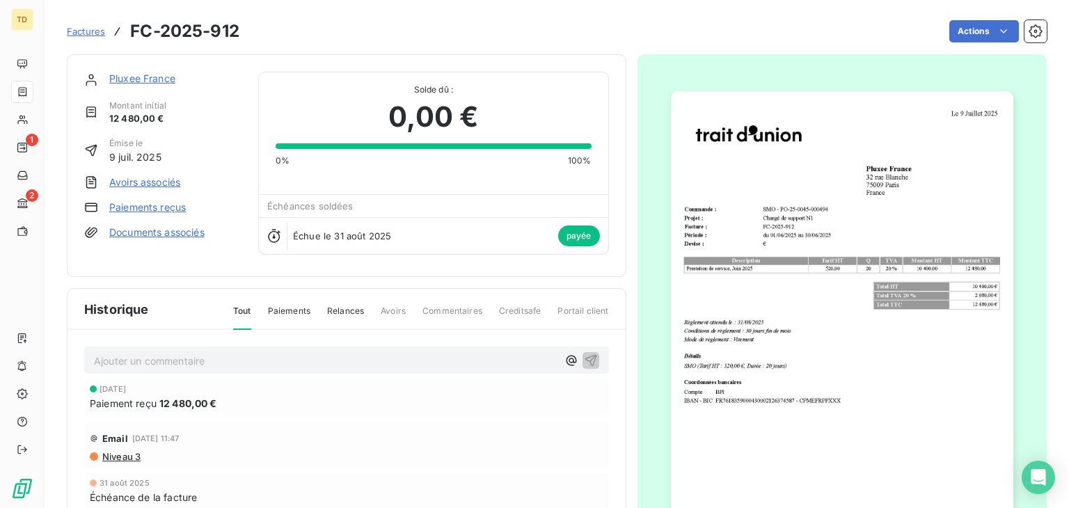
click at [90, 30] on span "Factures" at bounding box center [86, 31] width 38 height 11
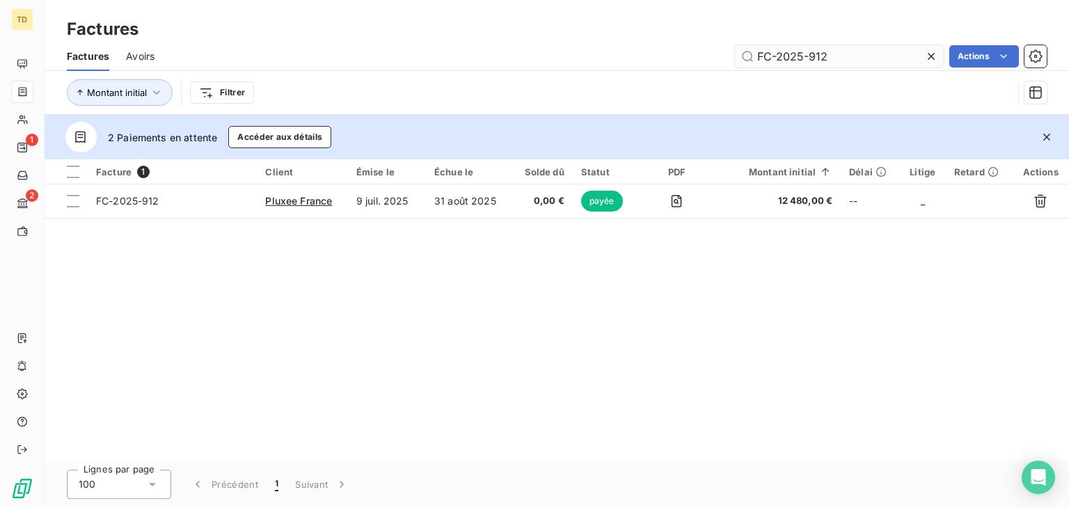
drag, startPoint x: 831, startPoint y: 61, endPoint x: 811, endPoint y: 61, distance: 20.2
click at [811, 61] on input "FC-2025-912" at bounding box center [839, 56] width 209 height 22
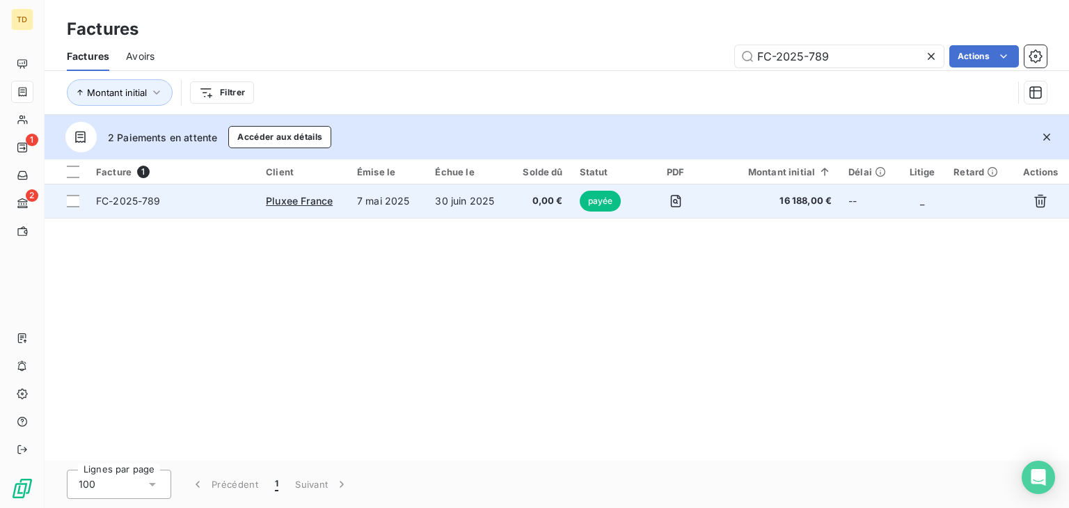
type input "FC-2025-789"
click at [527, 196] on span "0,00 €" at bounding box center [540, 201] width 45 height 14
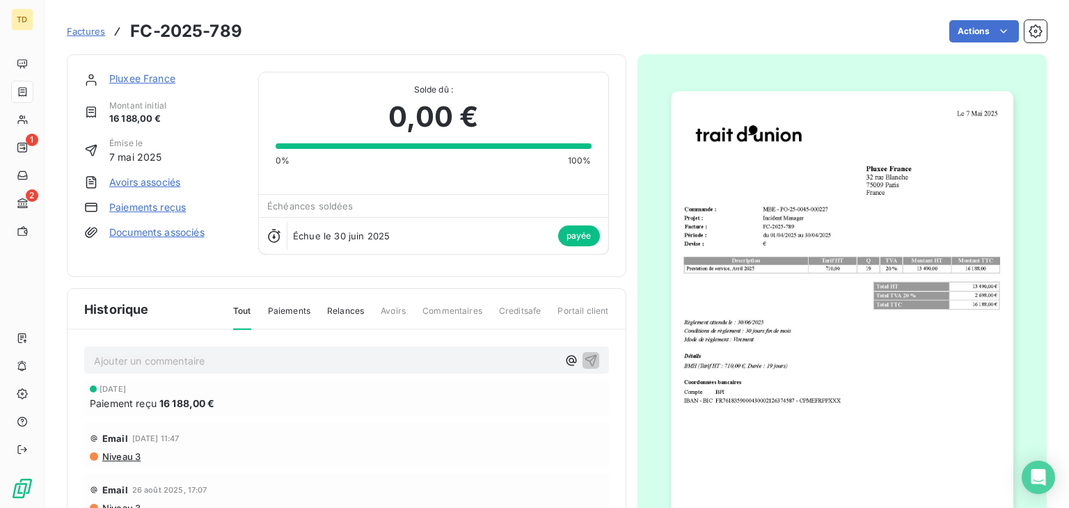
click at [86, 31] on span "Factures" at bounding box center [86, 31] width 38 height 11
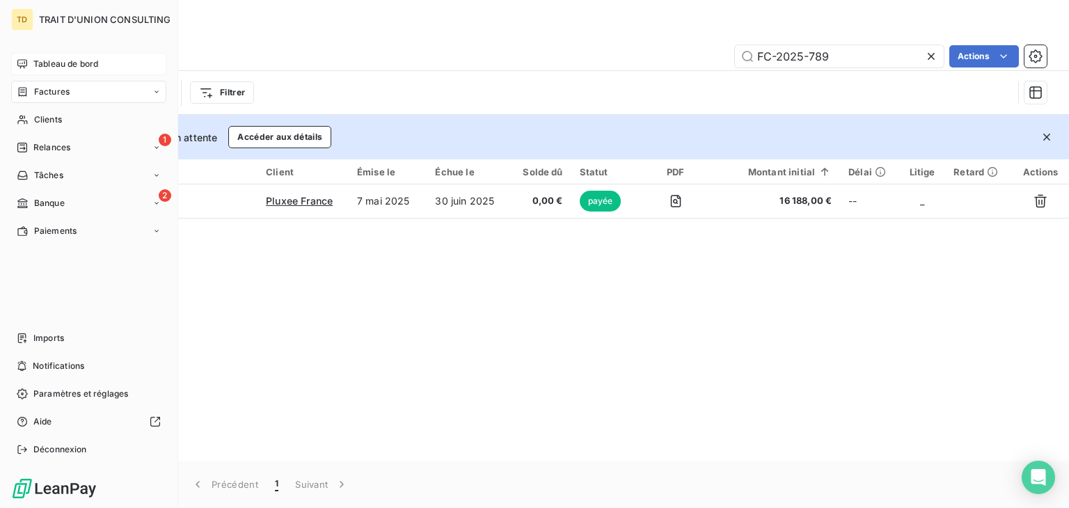
click at [61, 58] on div "Tableau de bord" at bounding box center [88, 64] width 155 height 22
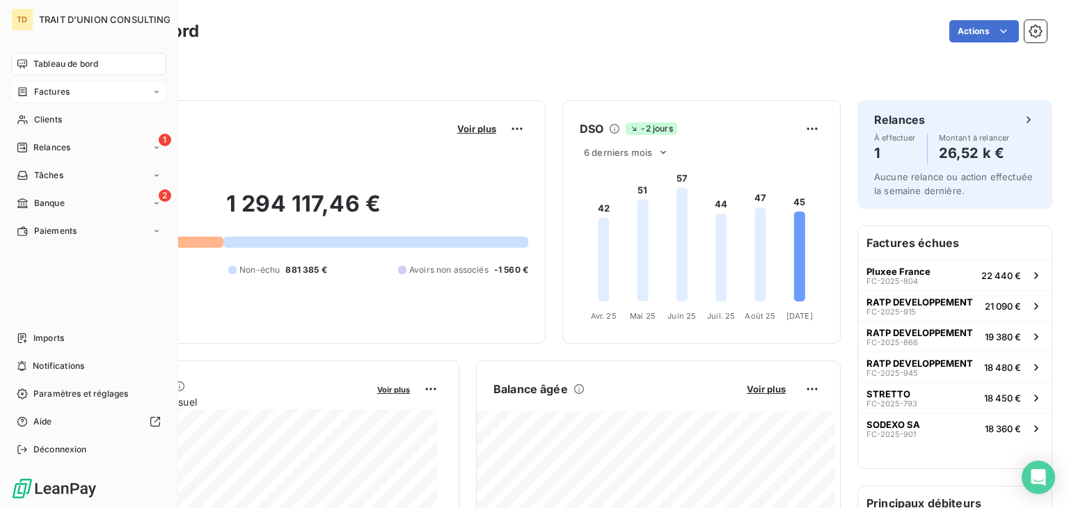
click at [37, 68] on span "Tableau de bord" at bounding box center [65, 64] width 65 height 13
click at [24, 70] on div "Tableau de bord" at bounding box center [88, 64] width 155 height 22
